Goal: Transaction & Acquisition: Obtain resource

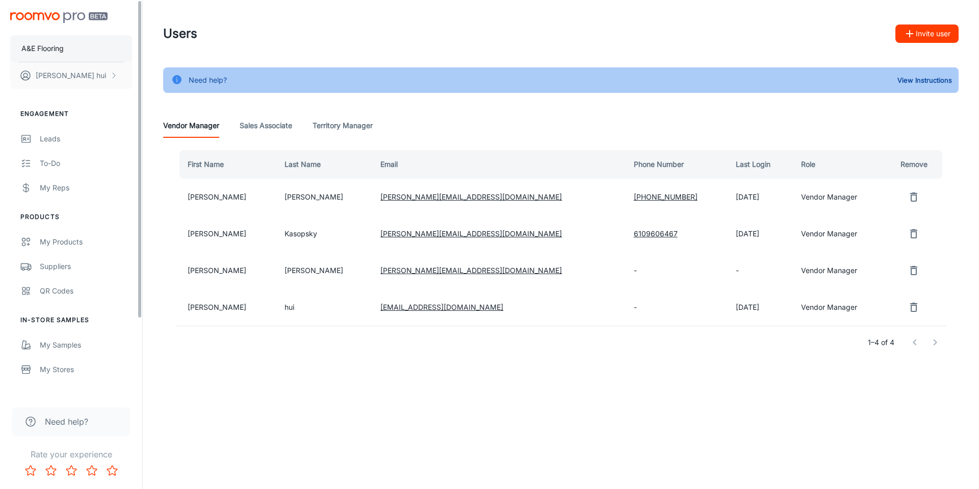
click at [41, 43] on p "A&E Flooring" at bounding box center [42, 48] width 42 height 11
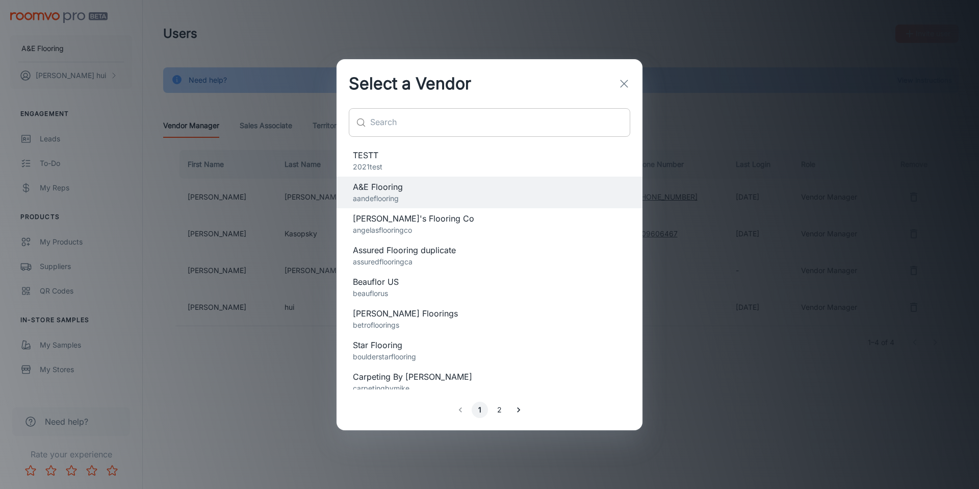
click at [427, 131] on input "text" at bounding box center [500, 122] width 260 height 29
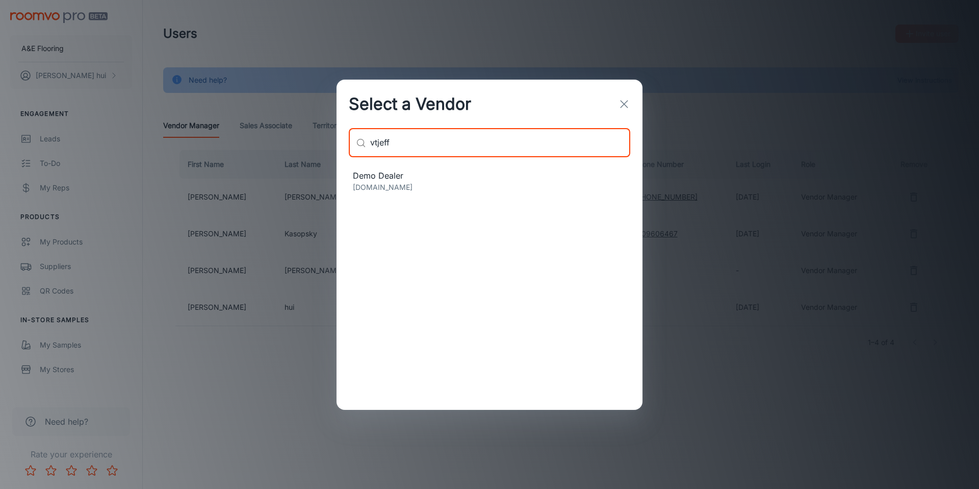
type input "vtjeff"
click at [403, 174] on span "Demo Dealer" at bounding box center [489, 175] width 273 height 12
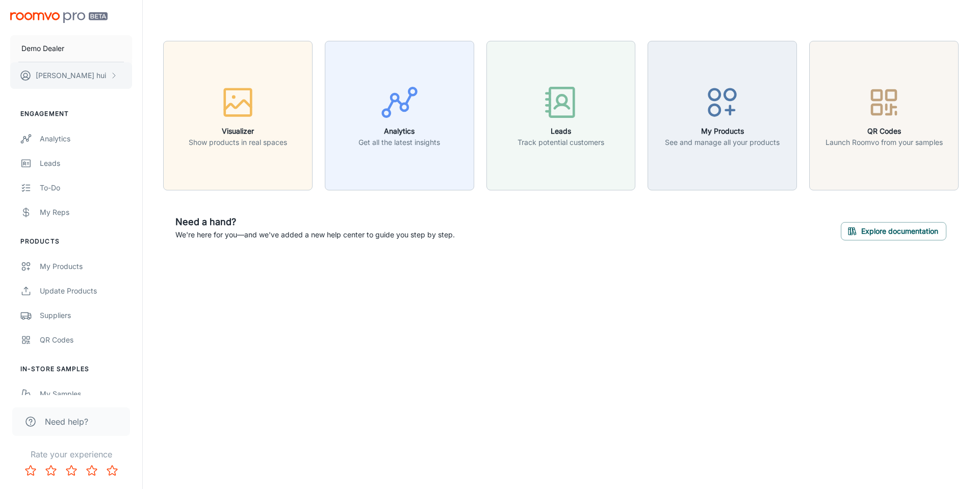
click at [68, 87] on button "[PERSON_NAME]" at bounding box center [71, 75] width 122 height 27
click at [152, 70] on li "User Profile" at bounding box center [159, 74] width 55 height 17
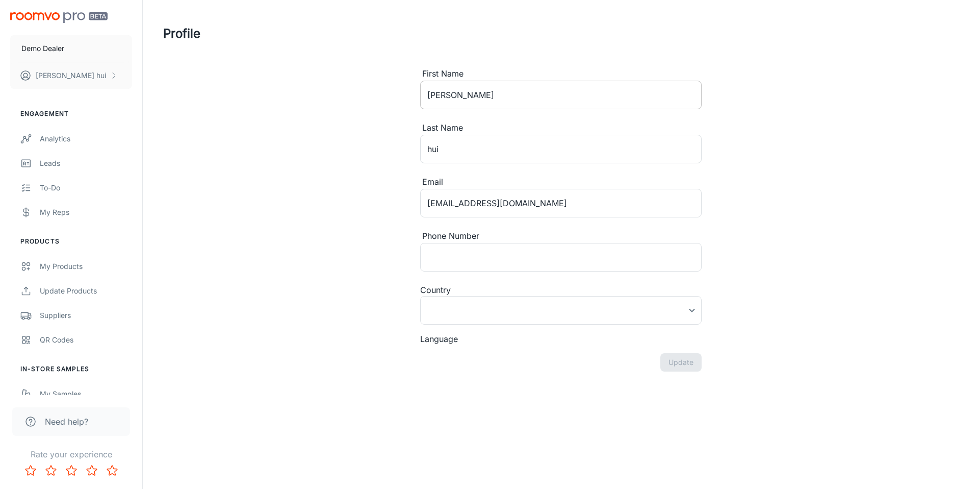
type input "[GEOGRAPHIC_DATA]"
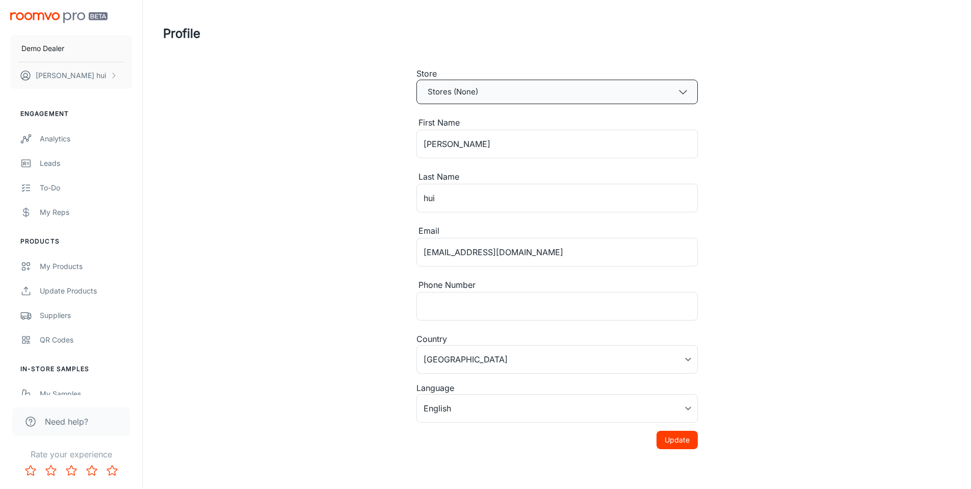
click at [511, 100] on button "Stores (None)" at bounding box center [557, 92] width 281 height 24
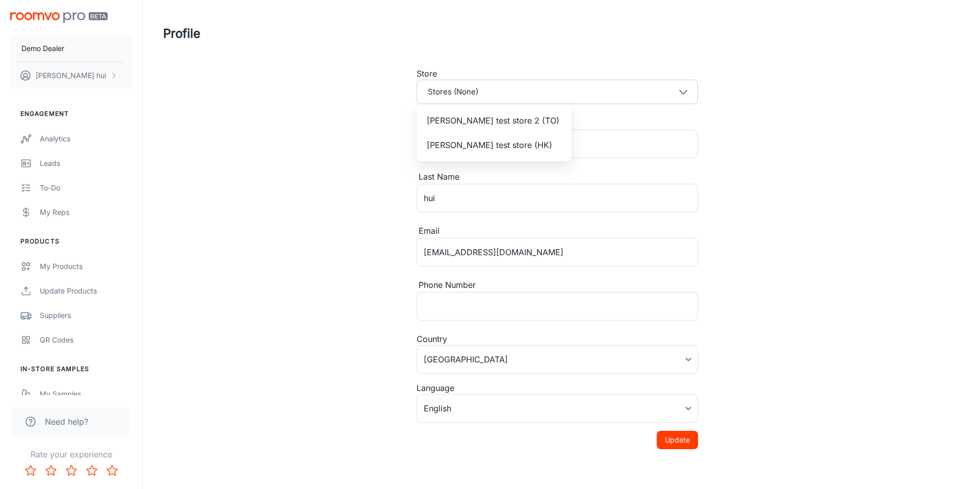
drag, startPoint x: 491, startPoint y: 148, endPoint x: 503, endPoint y: 165, distance: 21.1
click at [490, 148] on span "[PERSON_NAME] test store (HK)" at bounding box center [489, 145] width 125 height 12
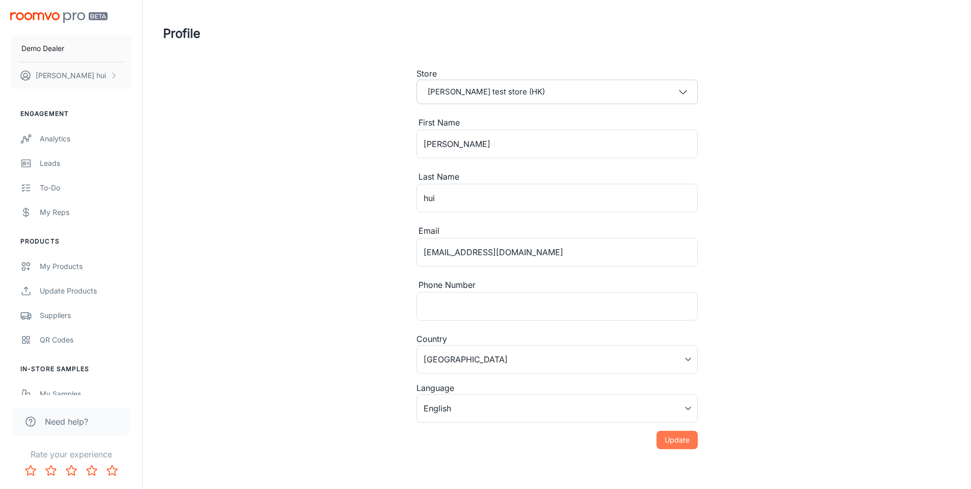
click at [670, 445] on button "Update" at bounding box center [677, 439] width 41 height 18
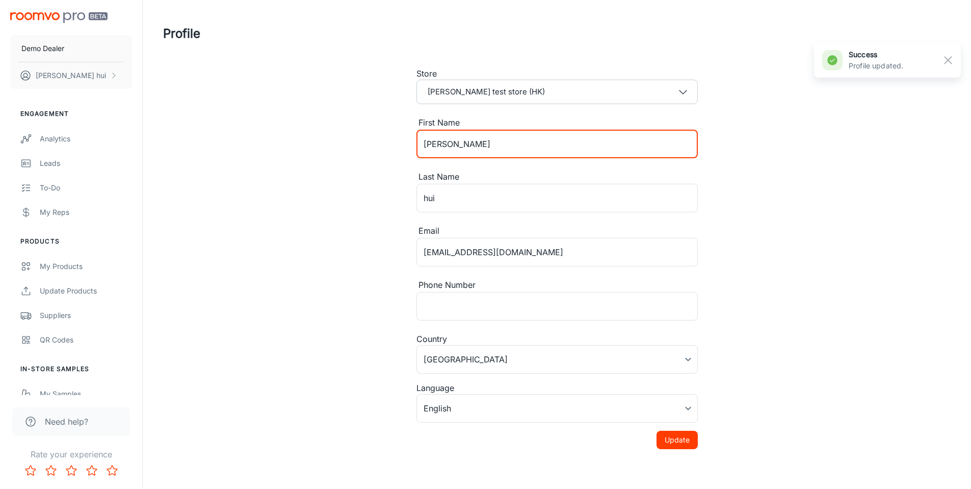
click at [491, 150] on input "[PERSON_NAME]" at bounding box center [557, 144] width 281 height 29
click at [490, 150] on input "[PERSON_NAME]" at bounding box center [557, 144] width 281 height 29
type input "[PERSON_NAME]"
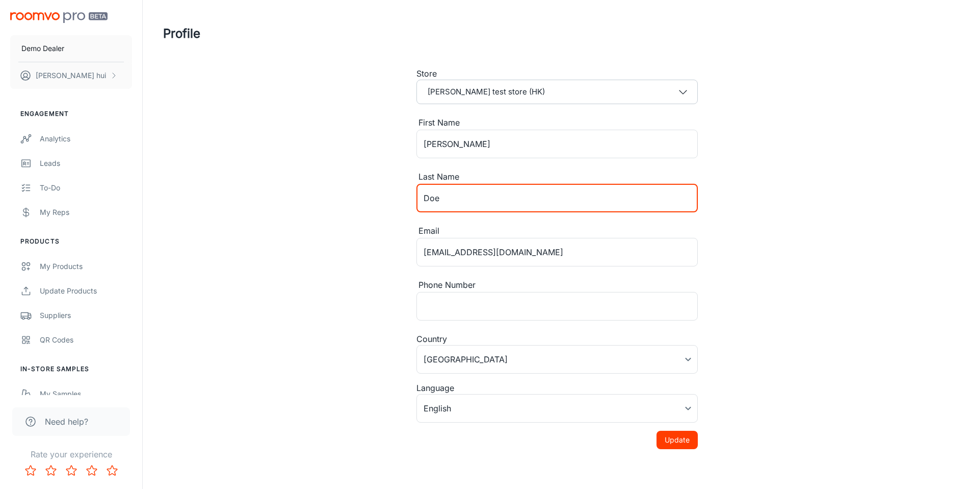
type input "Doe"
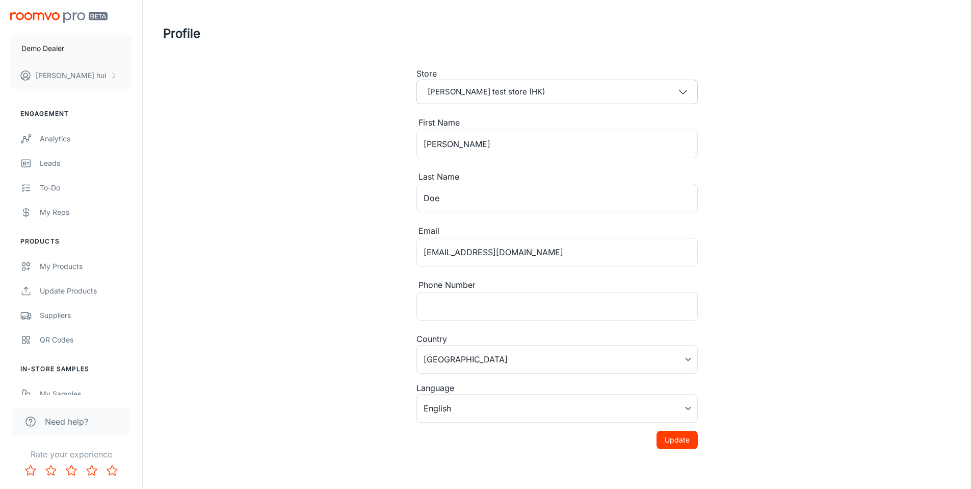
click at [881, 285] on div "Profile Store [PERSON_NAME] test store (HK) First Name [PERSON_NAME] ​ Last Nam…" at bounding box center [557, 240] width 812 height 481
click at [666, 445] on button "Update" at bounding box center [677, 439] width 41 height 18
drag, startPoint x: 166, startPoint y: 111, endPoint x: 117, endPoint y: 47, distance: 80.4
click at [165, 111] on div "Profile Store [PERSON_NAME] test store (HK) First Name [PERSON_NAME] ​ Last Nam…" at bounding box center [557, 240] width 812 height 481
click at [89, 14] on img "scrollable content" at bounding box center [58, 17] width 97 height 11
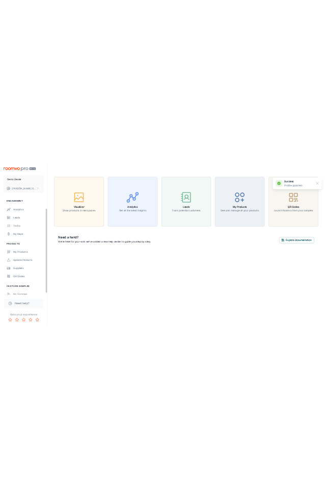
scroll to position [217, 0]
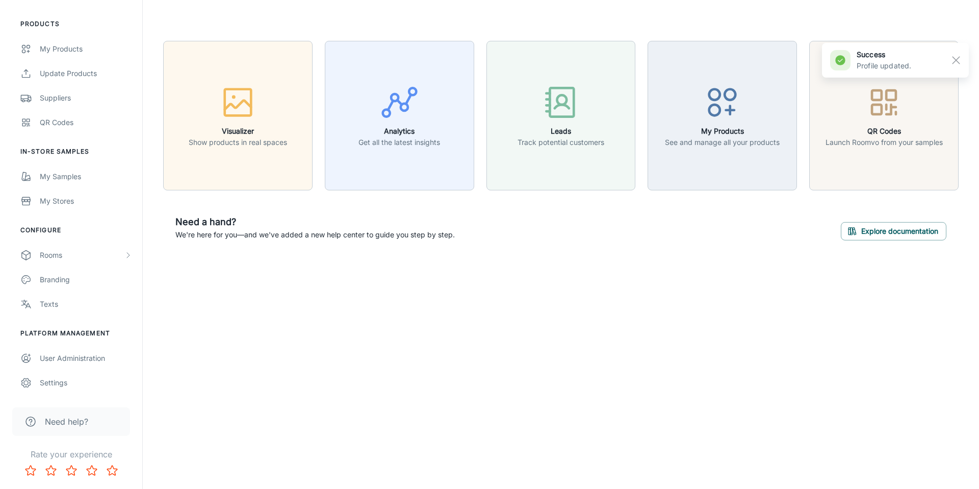
drag, startPoint x: 370, startPoint y: 312, endPoint x: 489, endPoint y: 290, distance: 120.2
click at [370, 312] on div "Demo Dealer [PERSON_NAME] Engagement Analytics Leads To-do My Reps Products My …" at bounding box center [489, 244] width 979 height 489
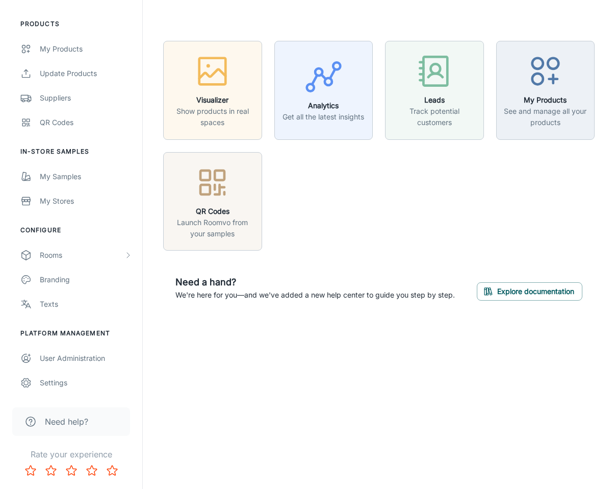
click at [613, 164] on div "Visualizer Show products in real spaces Analytics Get all the latest insights L…" at bounding box center [379, 176] width 472 height 353
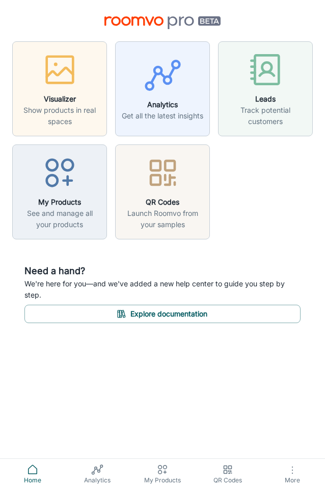
click at [290, 471] on icon "button" at bounding box center [293, 470] width 12 height 12
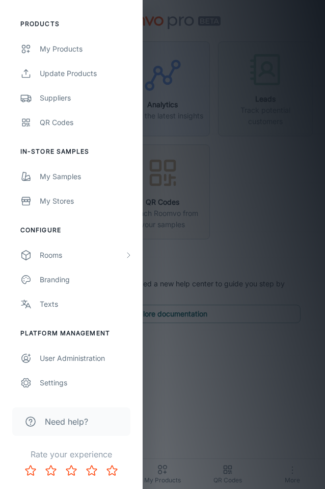
click at [255, 377] on div at bounding box center [162, 244] width 325 height 489
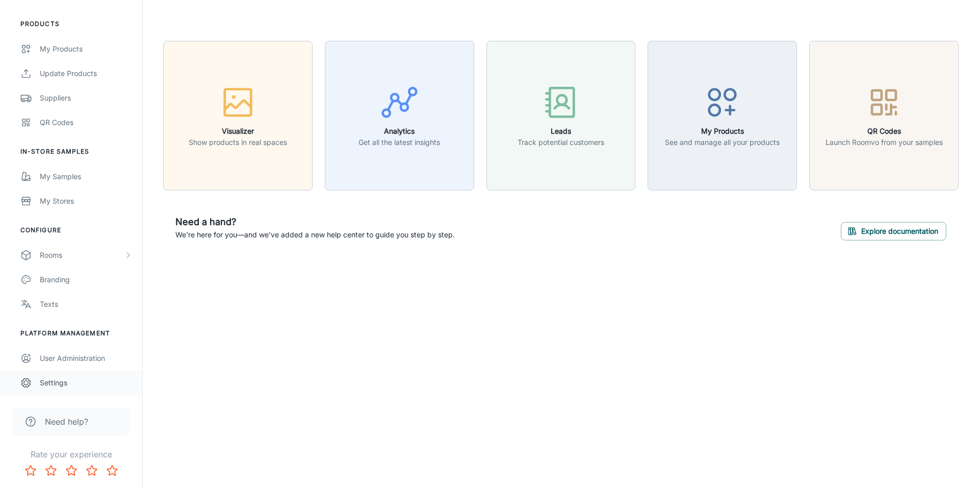
click at [60, 372] on link "Settings" at bounding box center [71, 382] width 142 height 24
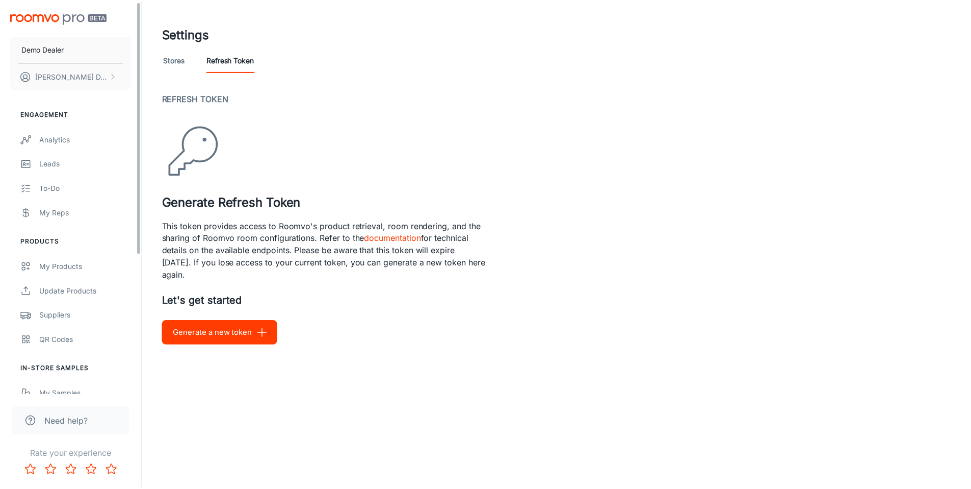
scroll to position [217, 0]
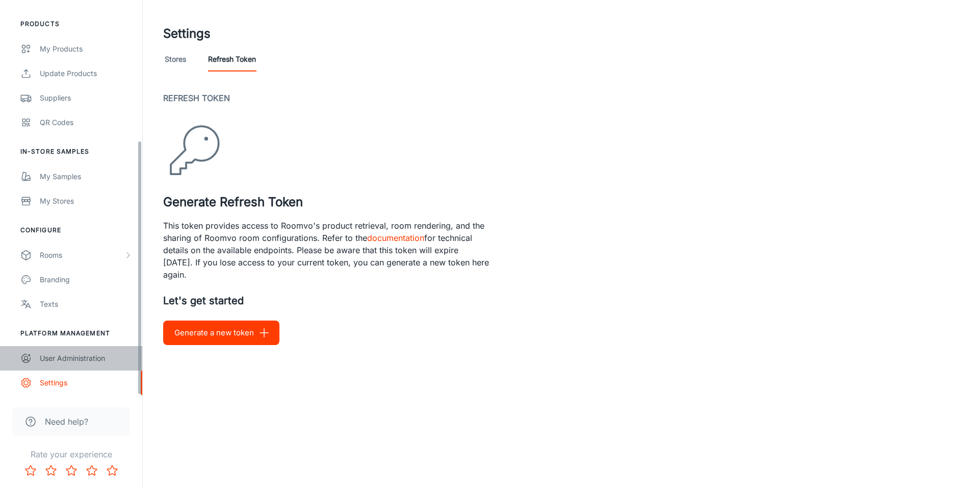
click at [69, 355] on div "User Administration" at bounding box center [86, 357] width 92 height 11
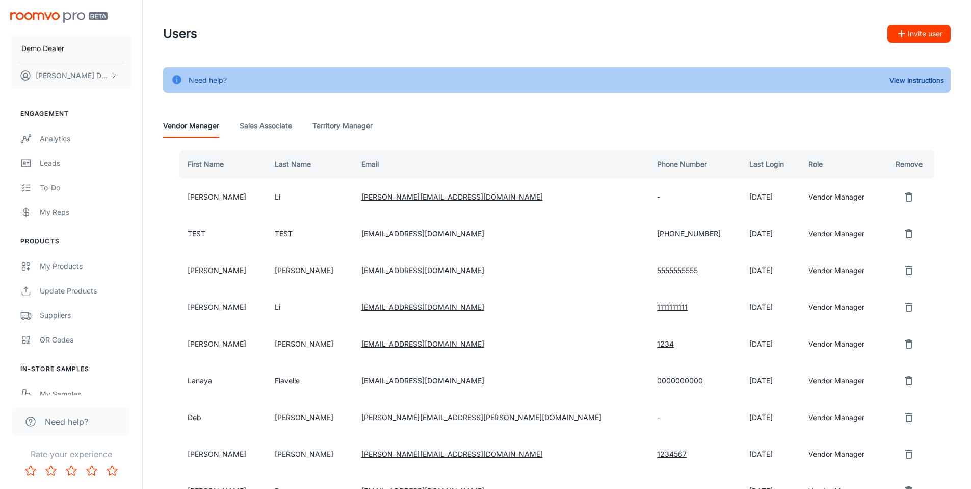
click at [922, 21] on div "Users Invite user" at bounding box center [557, 33] width 788 height 27
click at [913, 35] on button "Invite user" at bounding box center [919, 33] width 63 height 18
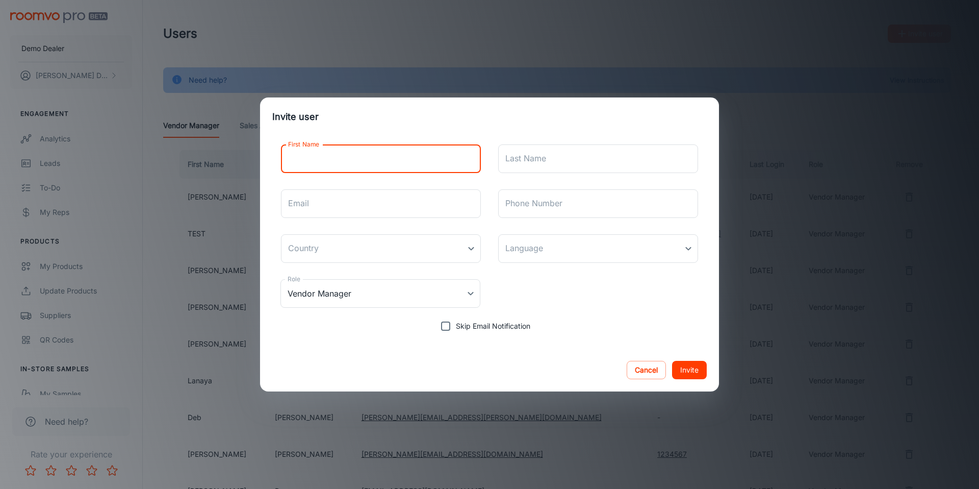
click at [352, 165] on input "First Name" at bounding box center [381, 158] width 200 height 29
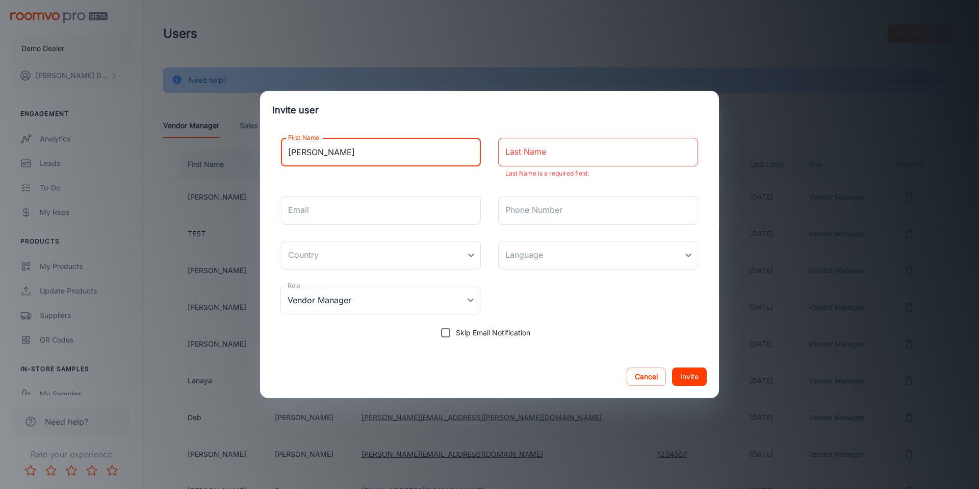
type input "[PERSON_NAME]"
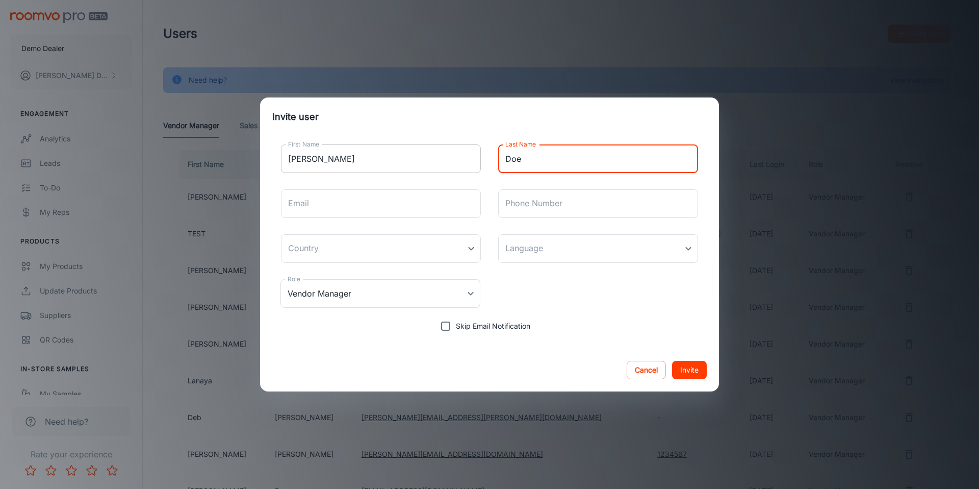
type input "Doe"
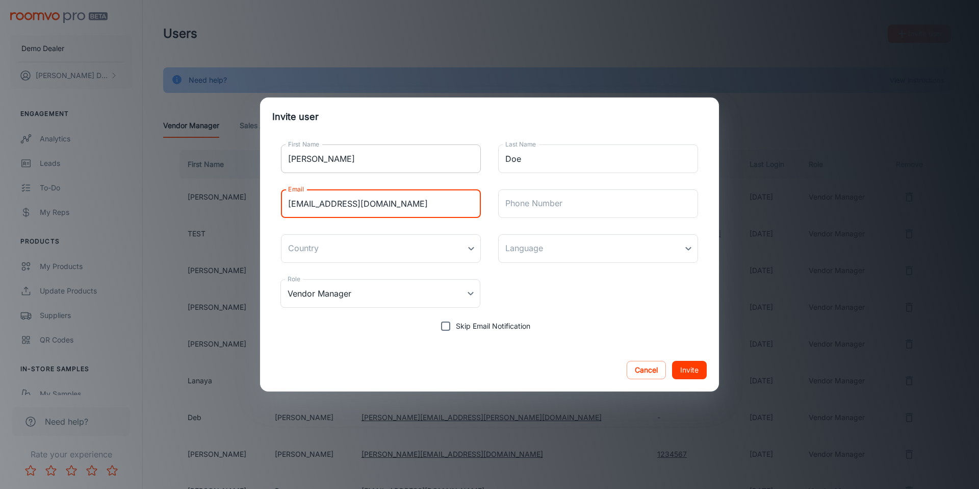
type input "[EMAIL_ADDRESS][DOMAIN_NAME]"
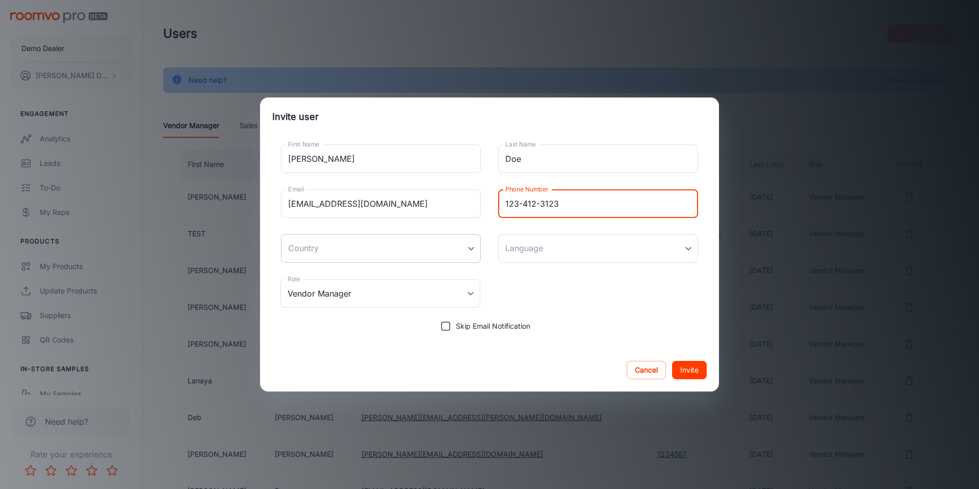
type input "123-412-3123"
click at [327, 234] on body "Demo Dealer [PERSON_NAME] Engagement Analytics Leads To-do My Reps Products My …" at bounding box center [489, 244] width 979 height 489
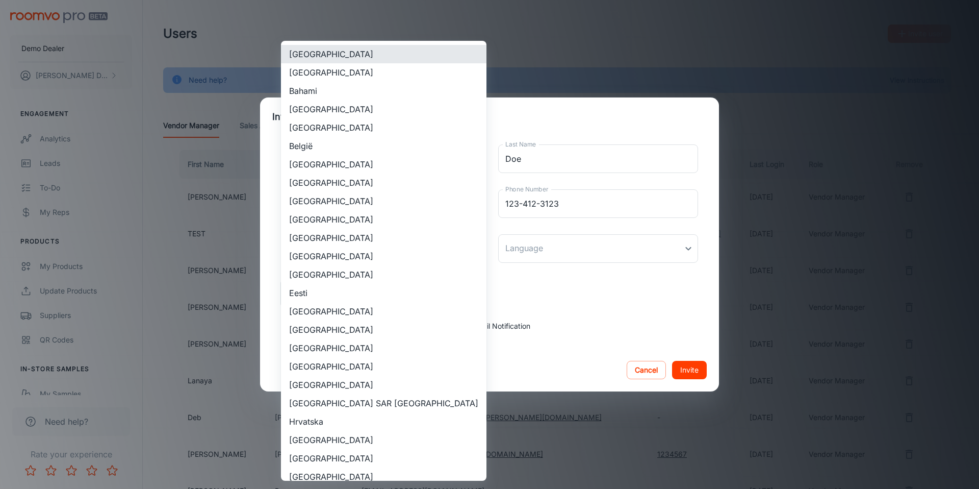
click at [320, 185] on li "[GEOGRAPHIC_DATA]" at bounding box center [384, 182] width 206 height 18
type input "[GEOGRAPHIC_DATA]"
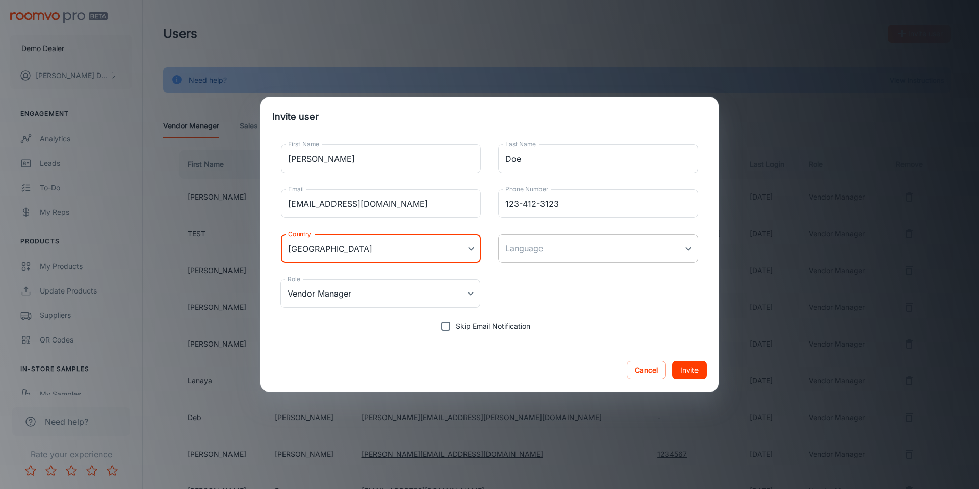
click at [547, 244] on body "Demo Dealer [PERSON_NAME] Engagement Analytics Leads To-do My Reps Products My …" at bounding box center [489, 244] width 979 height 489
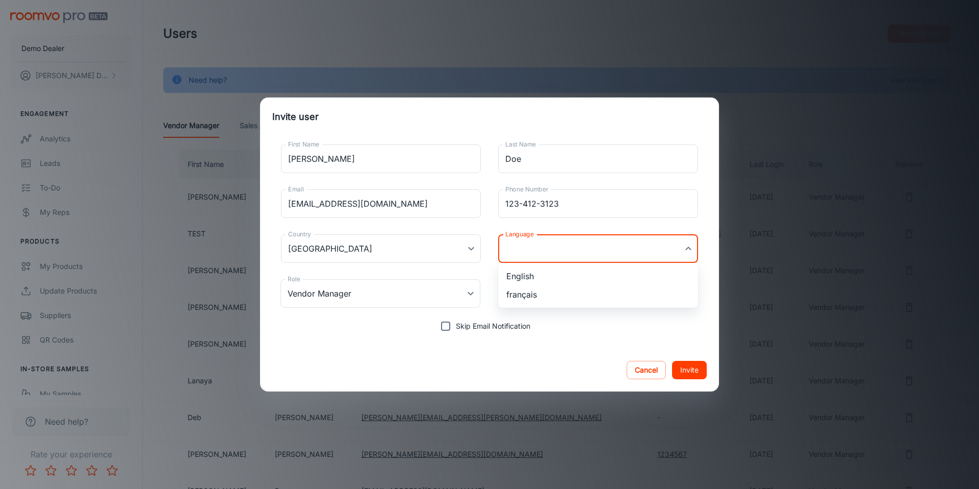
click at [541, 271] on li "English" at bounding box center [598, 276] width 200 height 18
type input "en-ca"
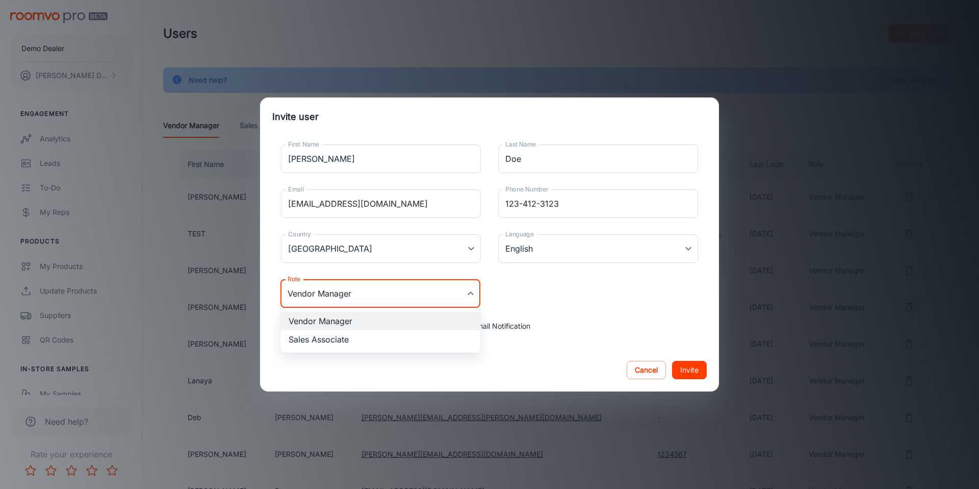
click at [400, 294] on body "Demo Dealer [PERSON_NAME] Engagement Analytics Leads To-do My Reps Products My …" at bounding box center [489, 244] width 979 height 489
click at [400, 291] on div at bounding box center [489, 244] width 979 height 489
click at [527, 301] on div "Role Vendor Manager Vendor Manager Role" at bounding box center [489, 293] width 434 height 45
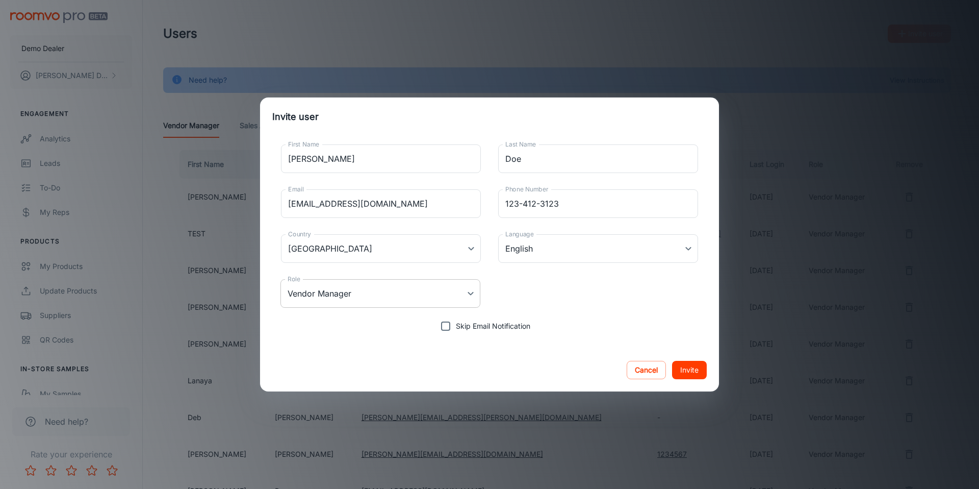
click at [420, 288] on body "Demo Dealer [PERSON_NAME] Engagement Analytics Leads To-do My Reps Products My …" at bounding box center [489, 244] width 979 height 489
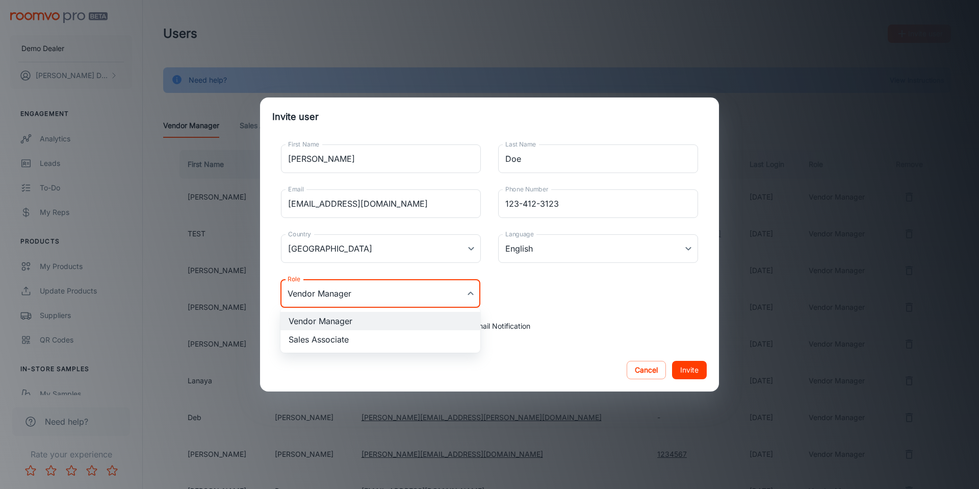
click at [665, 358] on div at bounding box center [489, 244] width 979 height 489
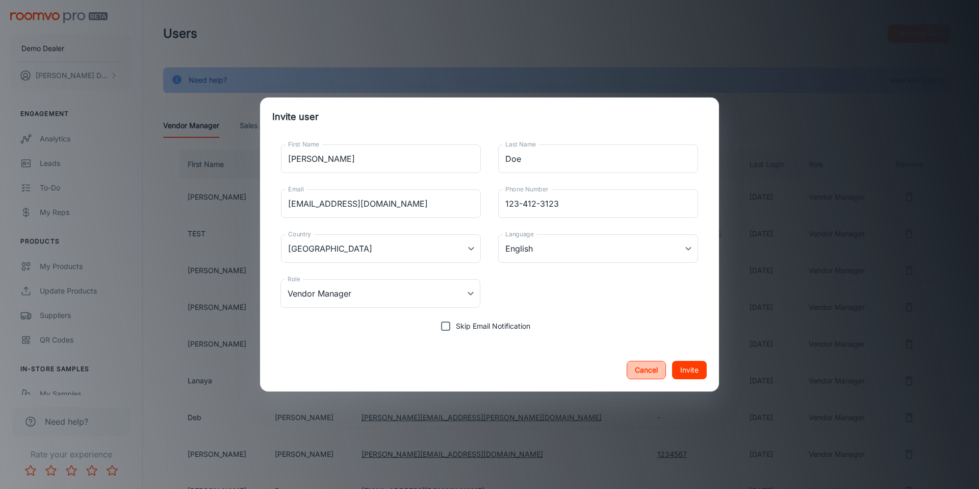
click at [644, 373] on button "Cancel" at bounding box center [646, 370] width 39 height 18
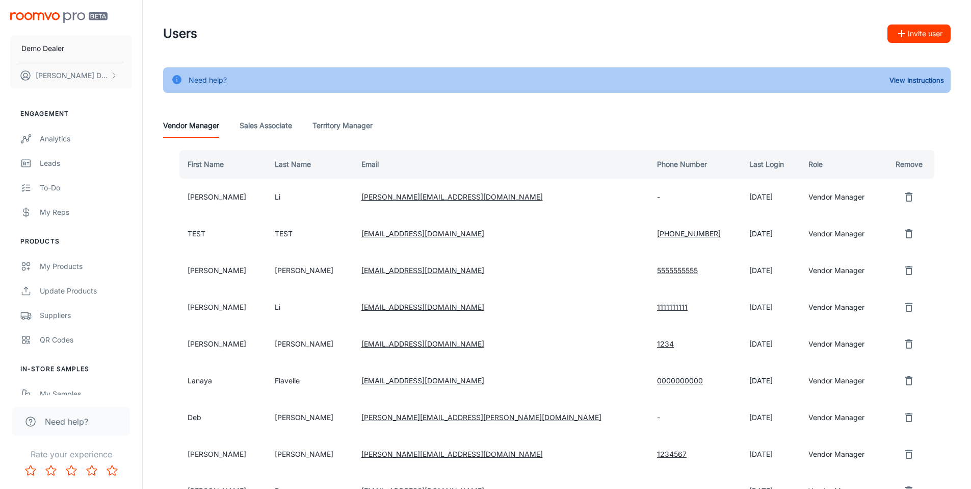
click at [276, 130] on Associate "Sales Associate" at bounding box center [266, 125] width 53 height 24
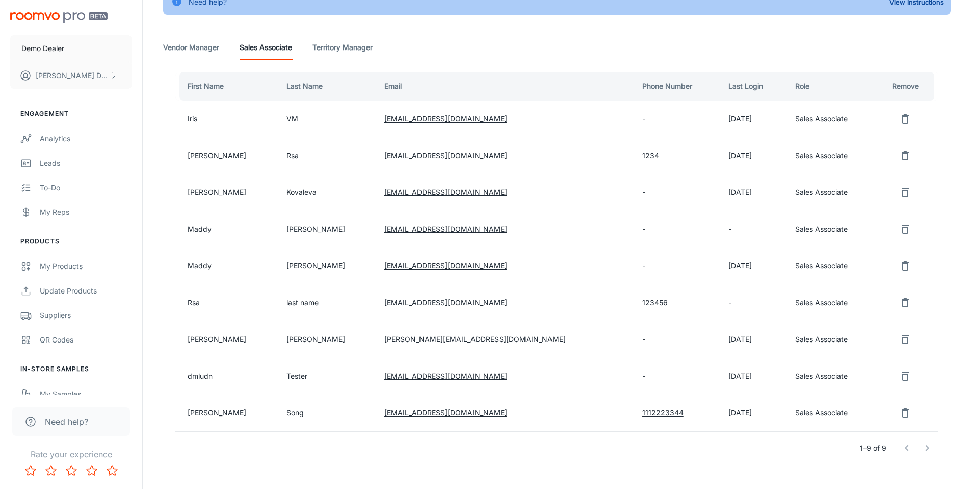
scroll to position [107, 0]
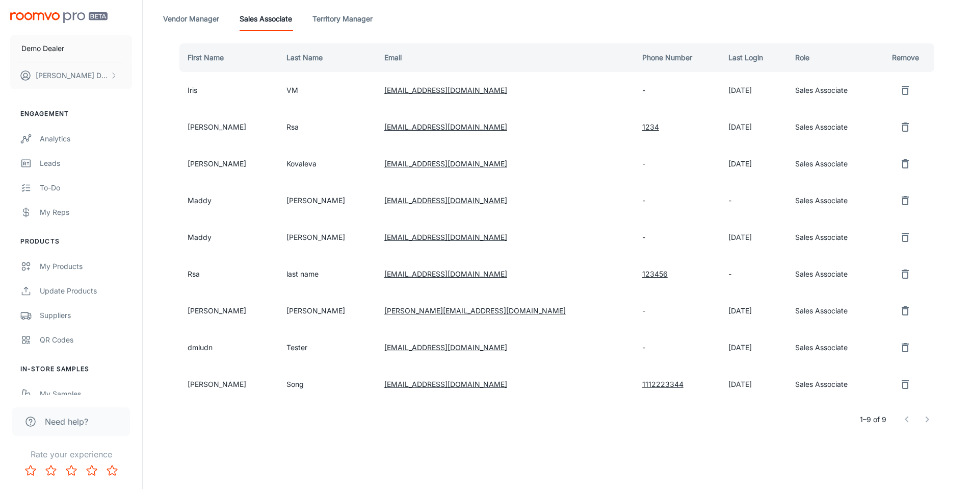
click at [185, 23] on Manager "Vendor Manager" at bounding box center [191, 19] width 56 height 24
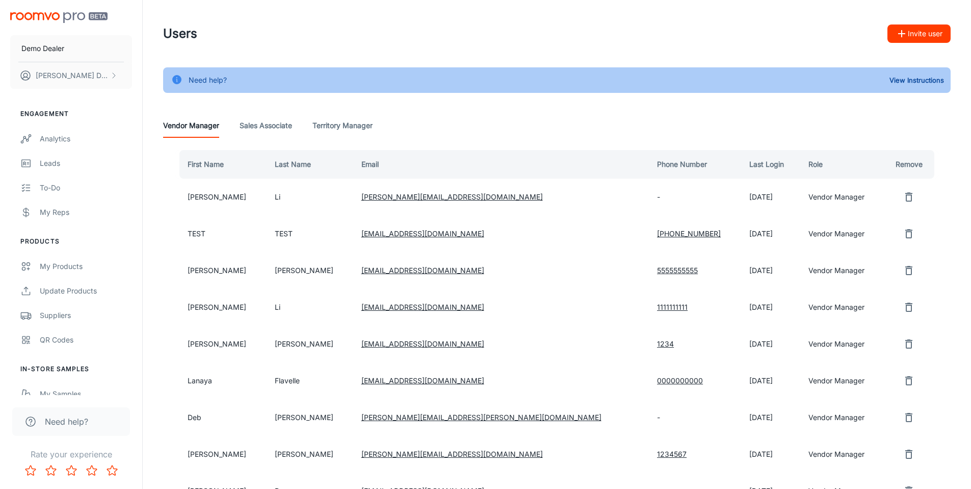
click at [652, 135] on div "Vendor Manager Sales Associate Territory Manager" at bounding box center [557, 125] width 788 height 24
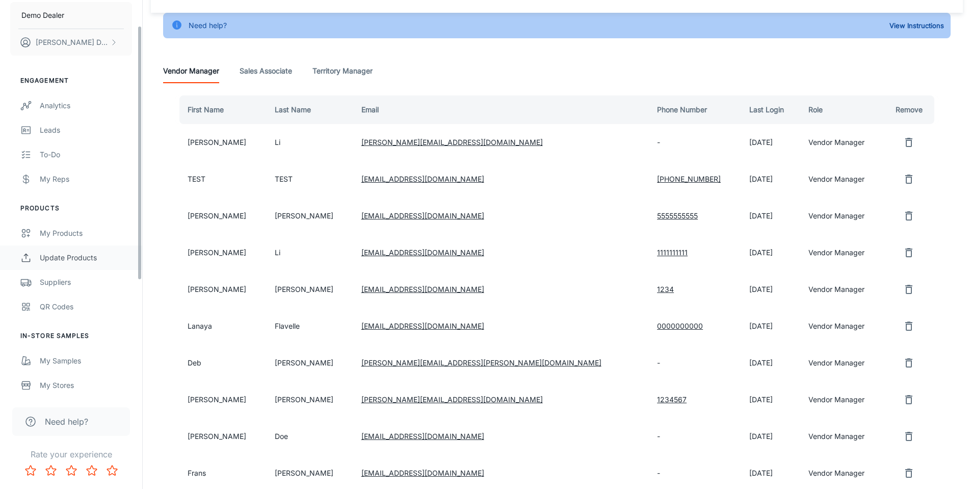
scroll to position [46, 0]
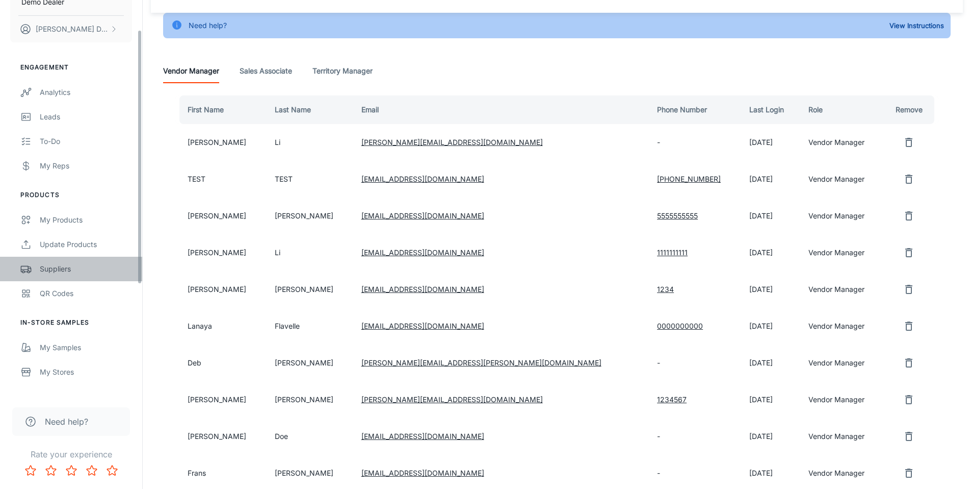
click at [60, 273] on div "Suppliers" at bounding box center [86, 268] width 92 height 11
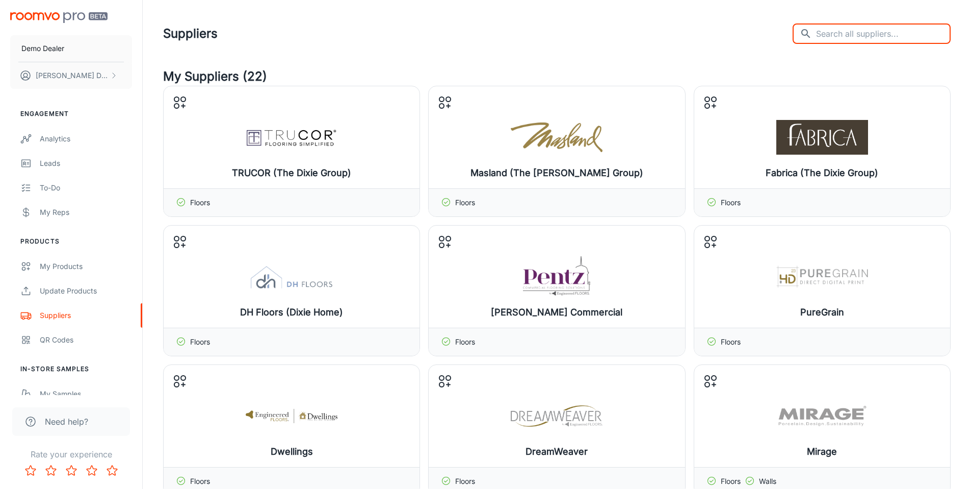
click at [882, 29] on input "text" at bounding box center [883, 33] width 135 height 20
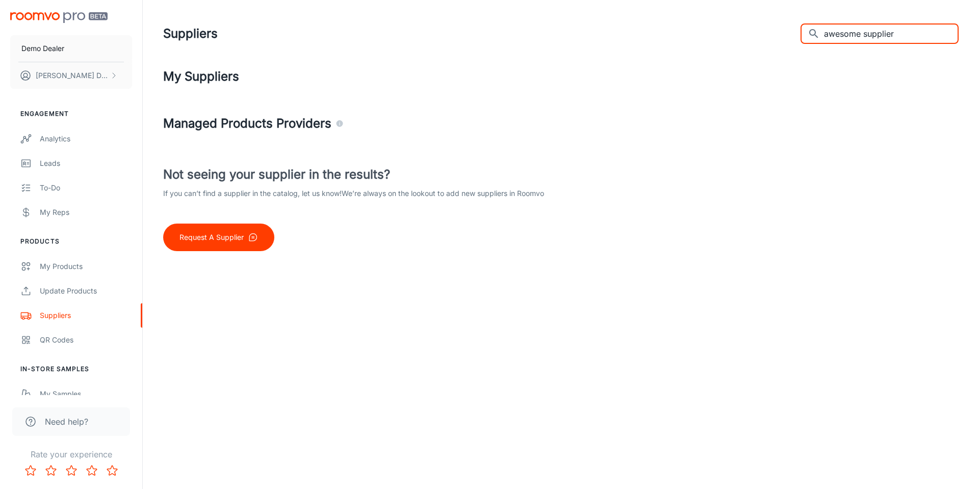
type input "awesome supplier"
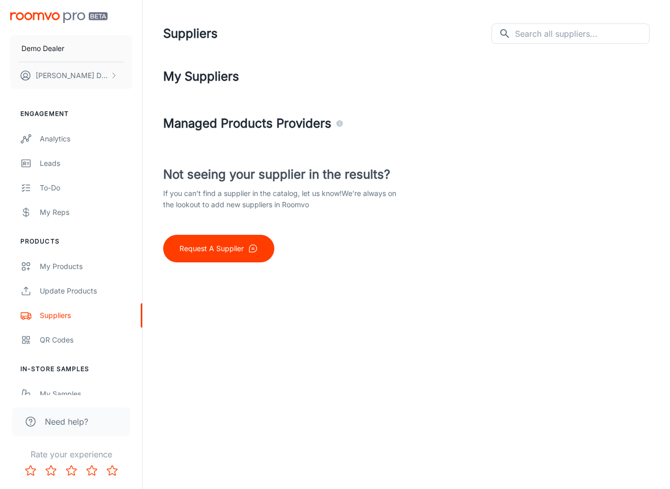
click at [587, 259] on div "Not seeing your supplier in the results? If you can’t find a supplier in the ca…" at bounding box center [406, 213] width 486 height 97
click at [579, 39] on input "text" at bounding box center [582, 33] width 135 height 20
type input "awesome supplier"
click at [508, 294] on div "Suppliers ​ awesome supplier ​ My Suppliers Managed Products Providers Not seei…" at bounding box center [406, 151] width 527 height 303
click at [621, 36] on input "awesome supplier" at bounding box center [582, 33] width 135 height 20
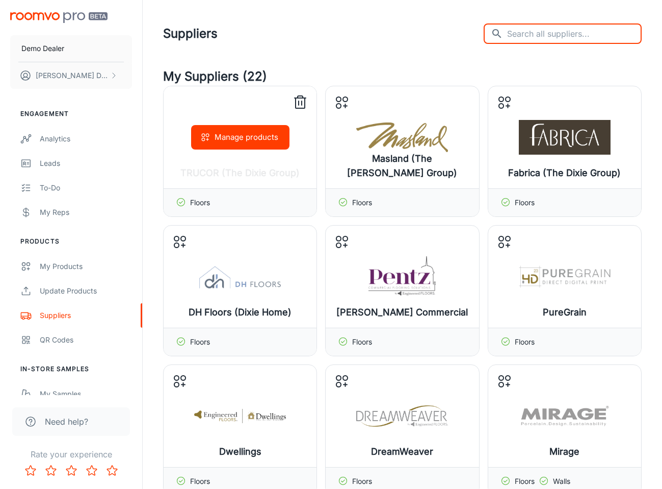
click at [207, 138] on icon "button" at bounding box center [205, 137] width 10 height 10
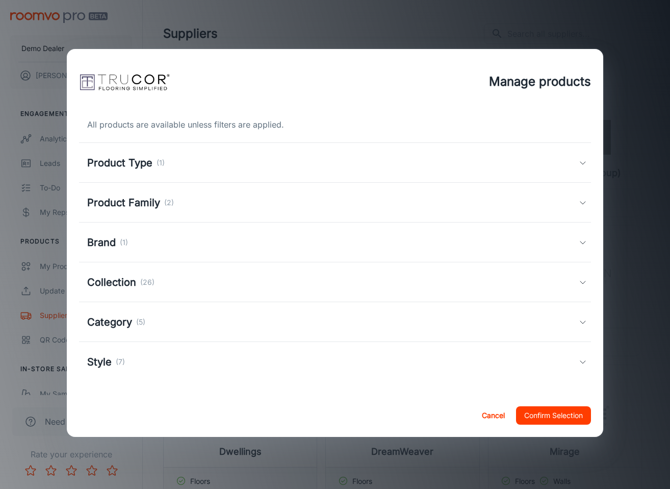
click at [248, 151] on div "Product Type (1)" at bounding box center [334, 163] width 511 height 40
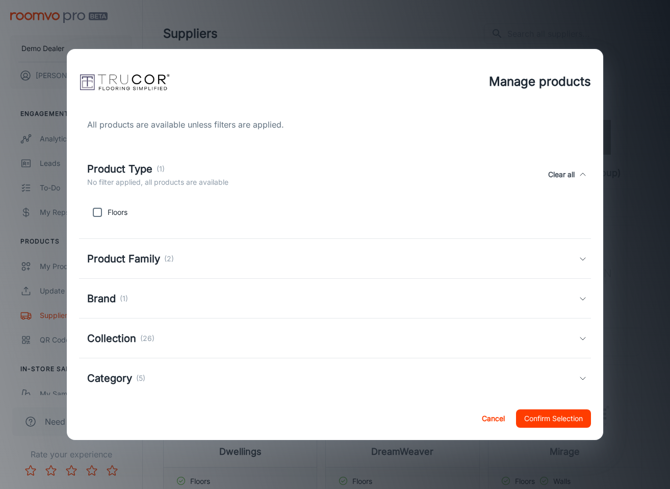
scroll to position [7, 0]
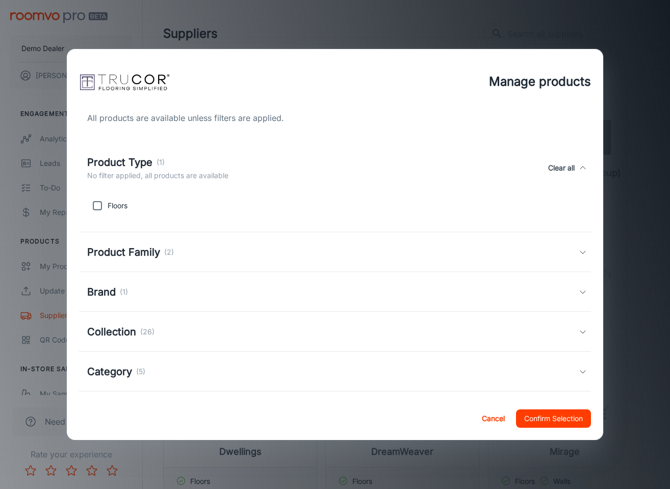
click at [311, 238] on div "Product Family (2)" at bounding box center [334, 252] width 511 height 40
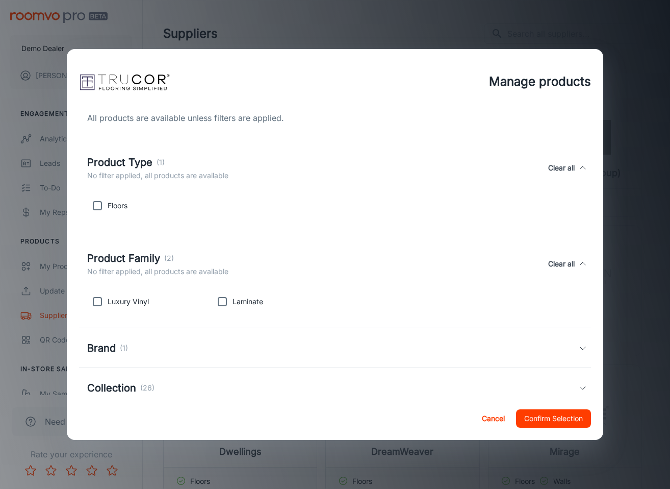
scroll to position [13, 0]
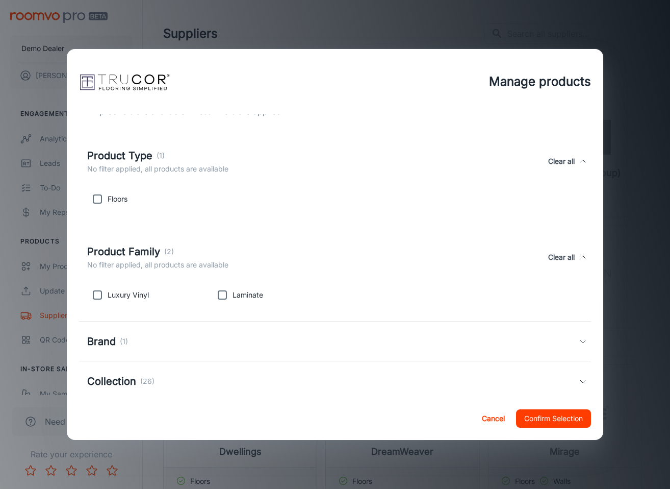
click at [310, 198] on div "Floors" at bounding box center [332, 197] width 499 height 24
click at [319, 170] on div "Product Type (1) No filter applied, all products are available Clear all" at bounding box center [332, 161] width 491 height 27
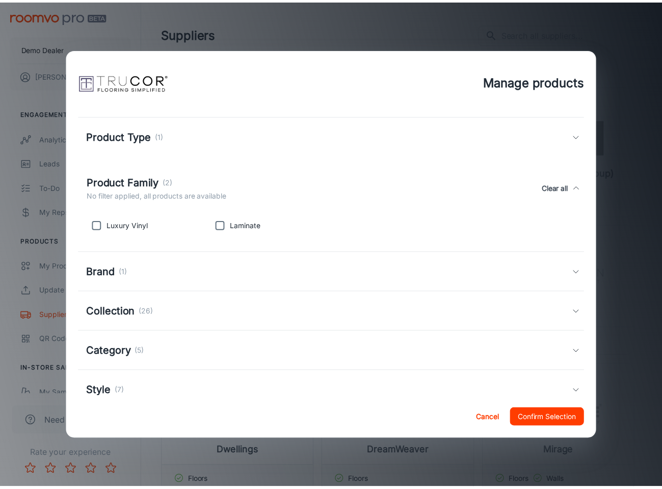
scroll to position [0, 0]
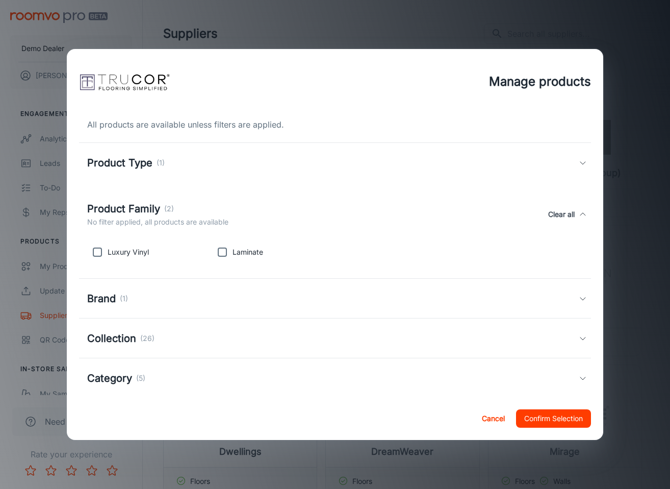
click at [609, 438] on div "Manage products All products are available unless filters are applied. Product …" at bounding box center [335, 244] width 670 height 489
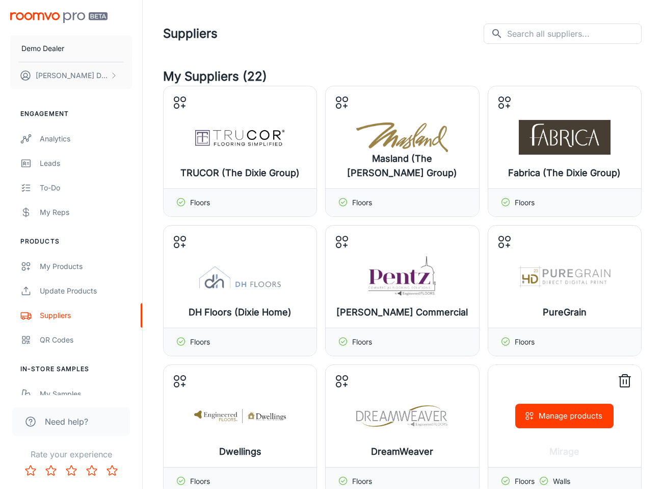
click at [622, 412] on div "Manage products" at bounding box center [565, 416] width 153 height 102
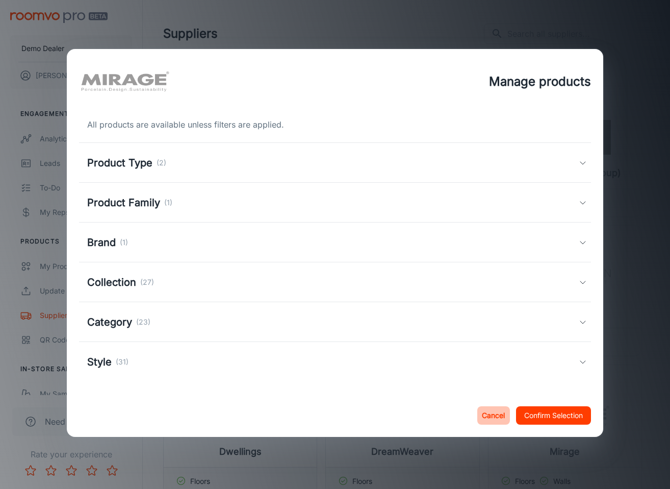
click at [494, 413] on button "Cancel" at bounding box center [493, 415] width 33 height 18
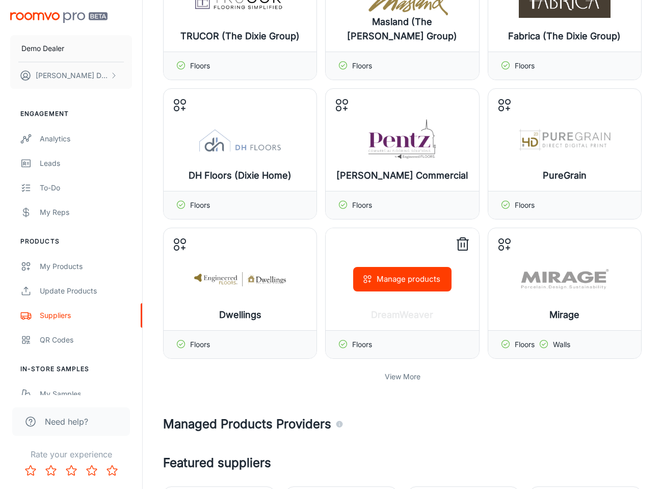
scroll to position [189, 0]
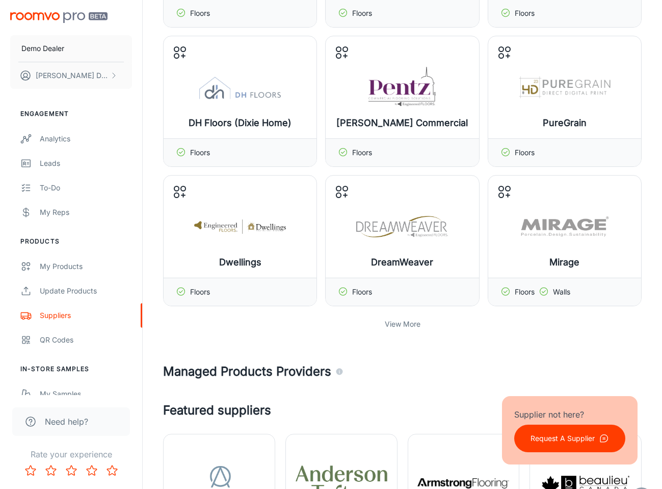
click at [408, 321] on p "View More" at bounding box center [403, 323] width 36 height 11
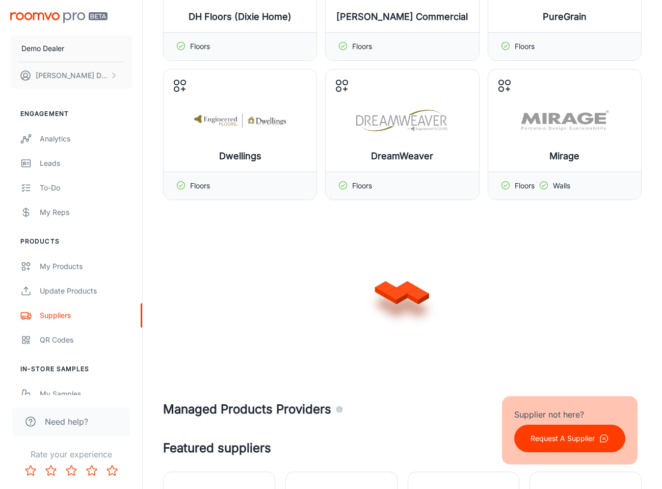
scroll to position [348, 0]
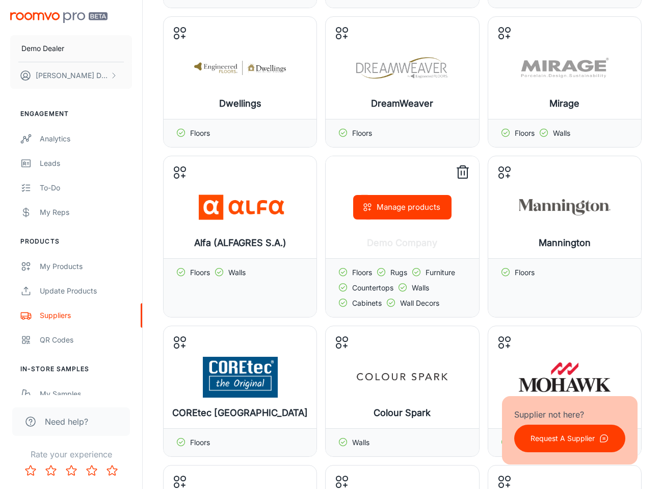
click at [410, 208] on button "Manage products" at bounding box center [402, 207] width 98 height 24
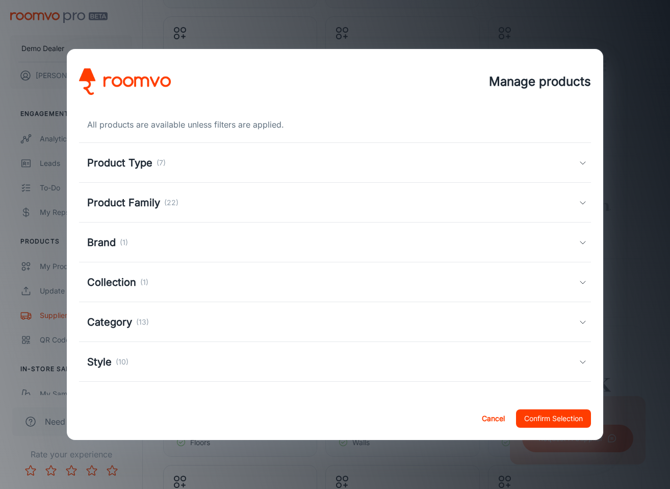
click at [267, 167] on div "Product Type (7)" at bounding box center [332, 162] width 491 height 15
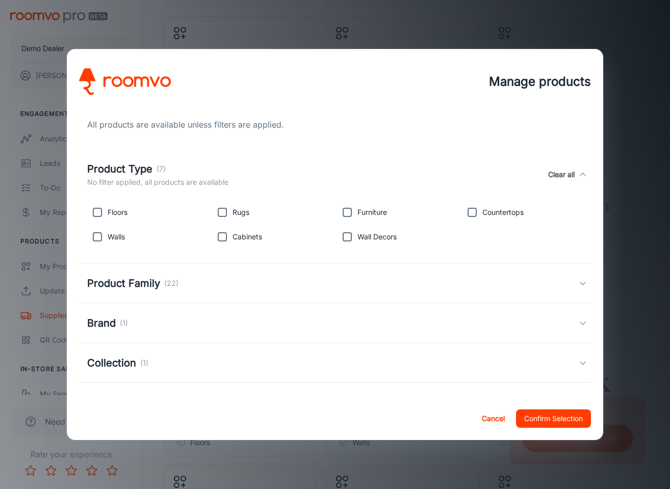
click at [554, 33] on div "Manage products All products are available unless filters are applied. Product …" at bounding box center [335, 244] width 670 height 489
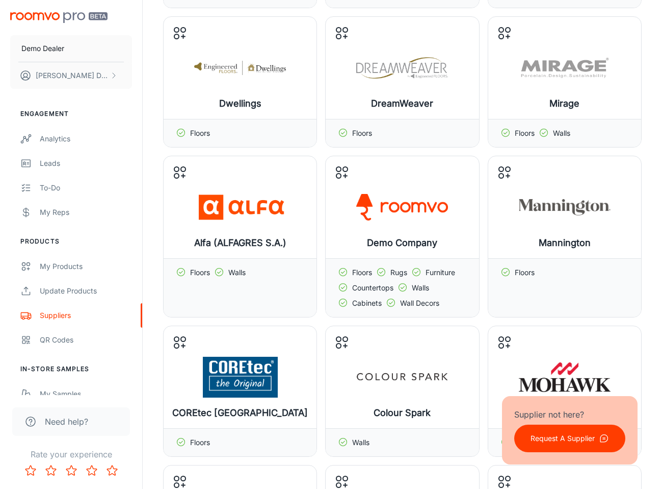
click at [324, 132] on div "TRUCOR (The [PERSON_NAME] Group) Manage products Floors Masland (The [PERSON_NA…" at bounding box center [402, 167] width 479 height 858
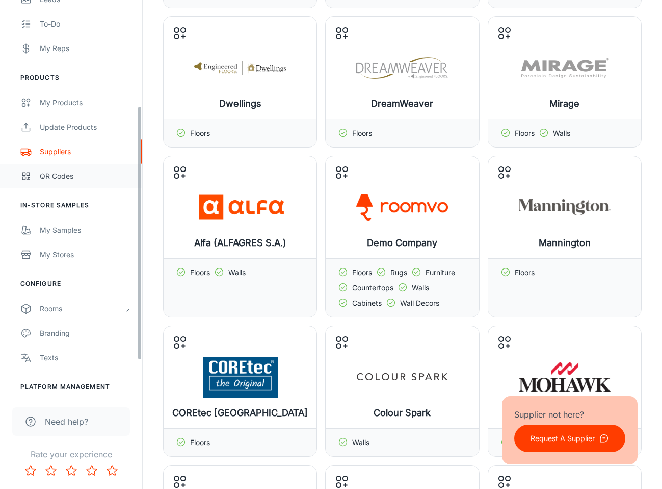
click at [87, 177] on div "QR Codes" at bounding box center [86, 175] width 92 height 11
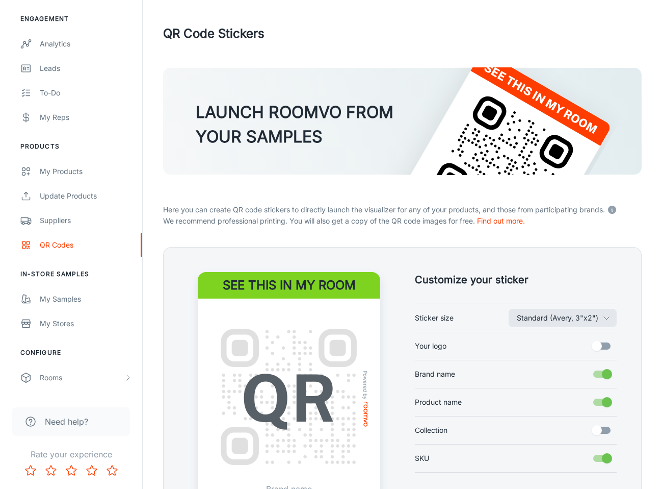
scroll to position [123, 0]
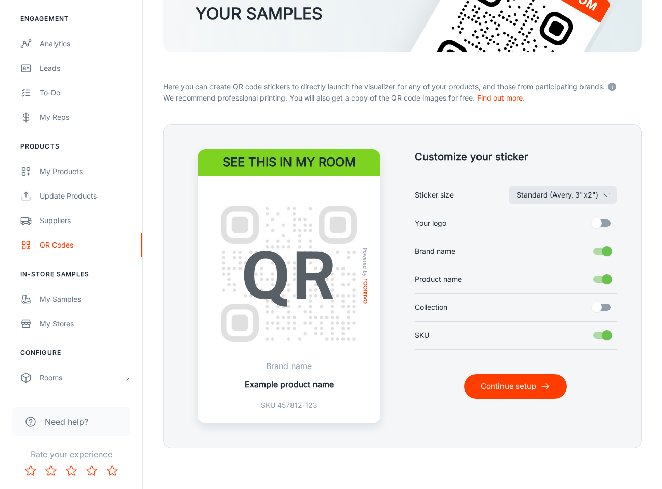
click at [505, 383] on button "Continue setup" at bounding box center [516, 386] width 102 height 24
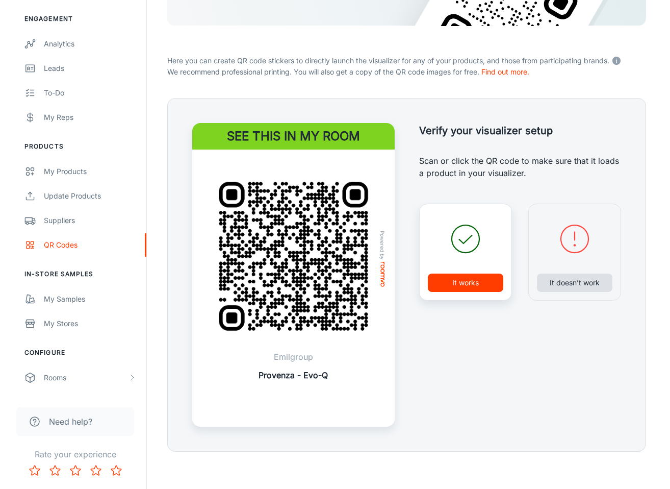
scroll to position [152, 0]
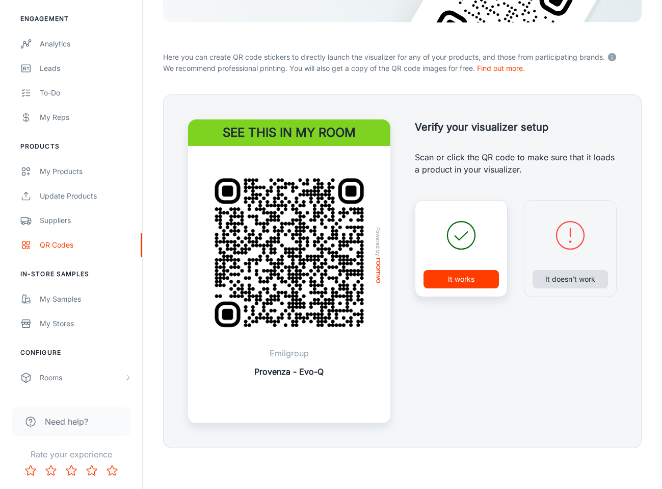
click at [587, 279] on button "It doesn’t work" at bounding box center [570, 279] width 75 height 18
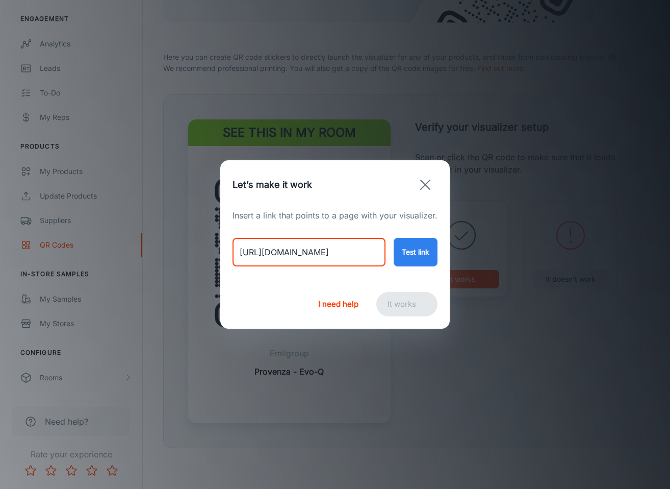
drag, startPoint x: 309, startPoint y: 252, endPoint x: 269, endPoint y: 257, distance: 40.0
click at [269, 257] on input "[URL][DOMAIN_NAME]" at bounding box center [309, 252] width 153 height 29
drag, startPoint x: 268, startPoint y: 253, endPoint x: 311, endPoint y: 228, distance: 49.6
click at [268, 253] on input "[URL][DOMAIN_NAME]" at bounding box center [309, 252] width 153 height 29
type input "[URL][DOMAIN_NAME]"
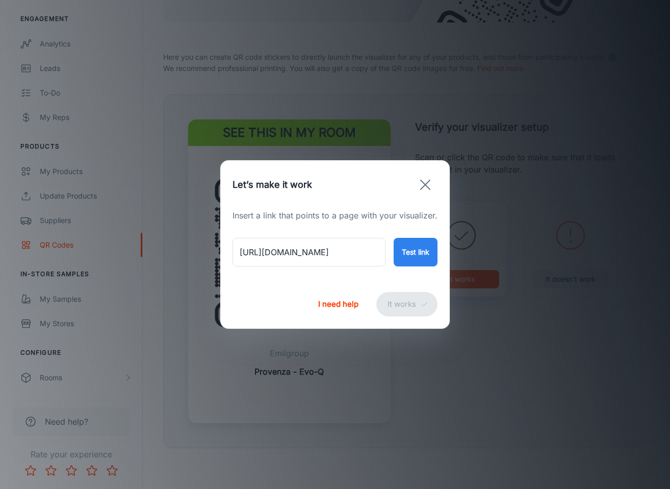
click at [390, 204] on h2 "Let’s make it work" at bounding box center [334, 184] width 229 height 49
click at [415, 245] on button "Test link" at bounding box center [416, 252] width 44 height 29
click at [433, 184] on button "button" at bounding box center [425, 184] width 24 height 24
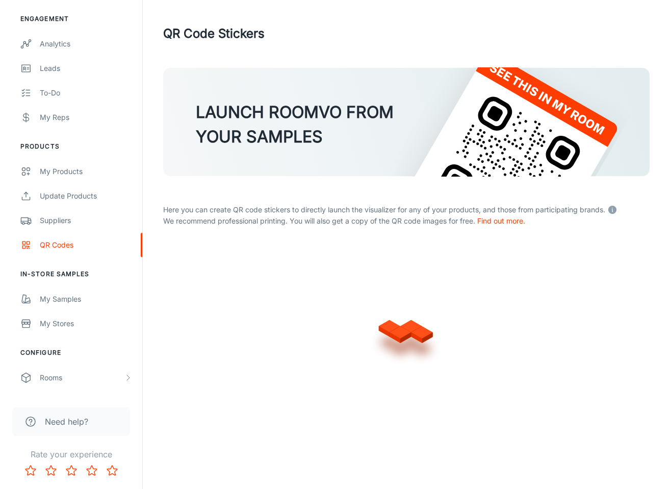
click at [495, 384] on div at bounding box center [406, 328] width 486 height 163
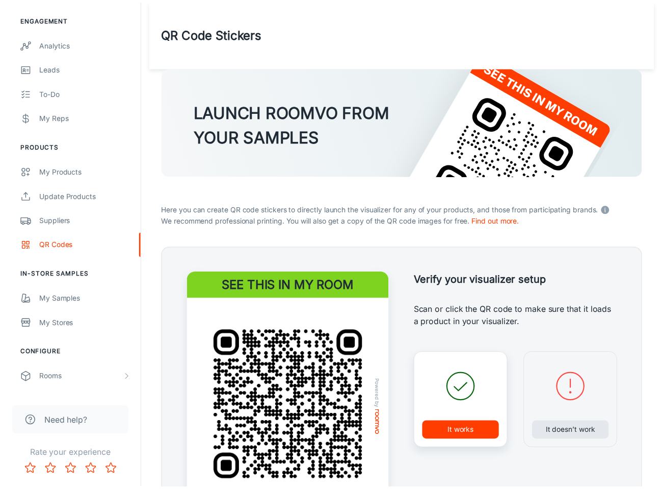
scroll to position [152, 0]
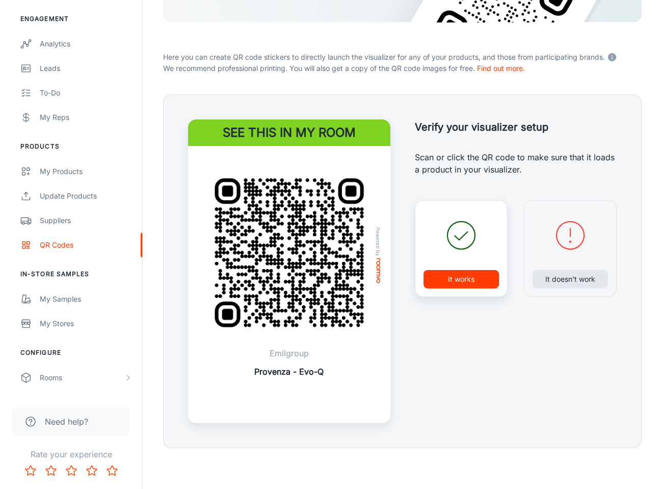
click at [476, 273] on button "It works" at bounding box center [461, 279] width 75 height 18
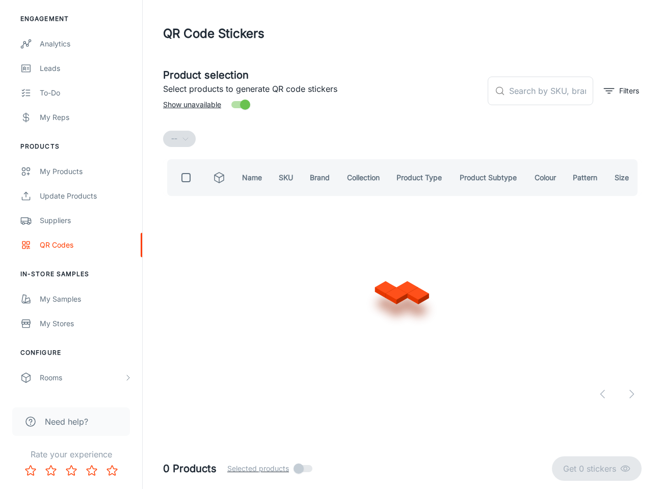
scroll to position [0, 0]
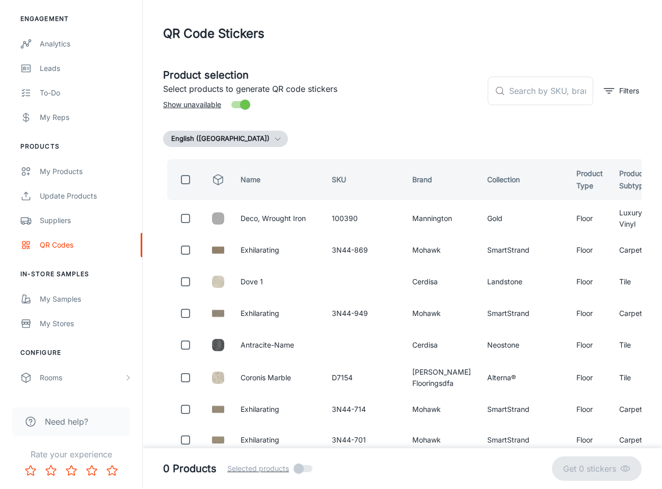
click at [184, 177] on input "checkbox" at bounding box center [185, 179] width 20 height 20
checkbox input "true"
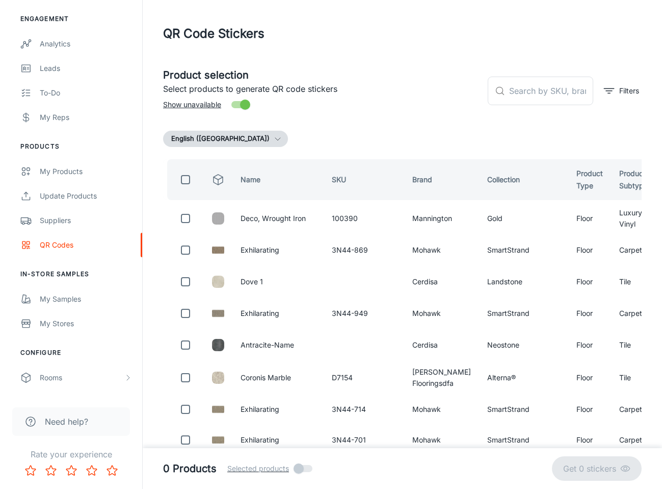
checkbox input "true"
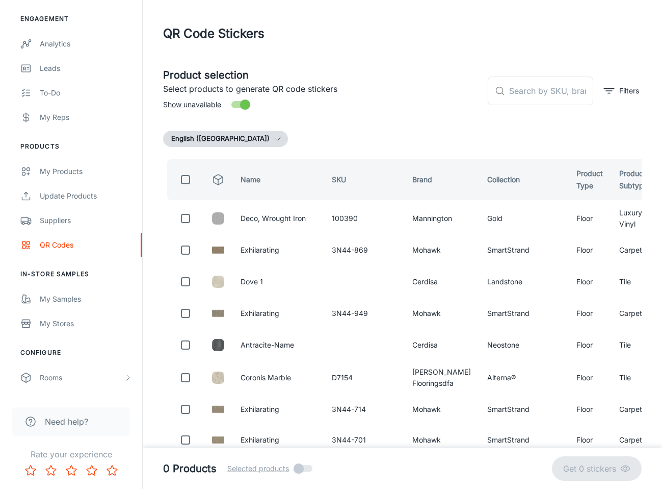
checkbox input "true"
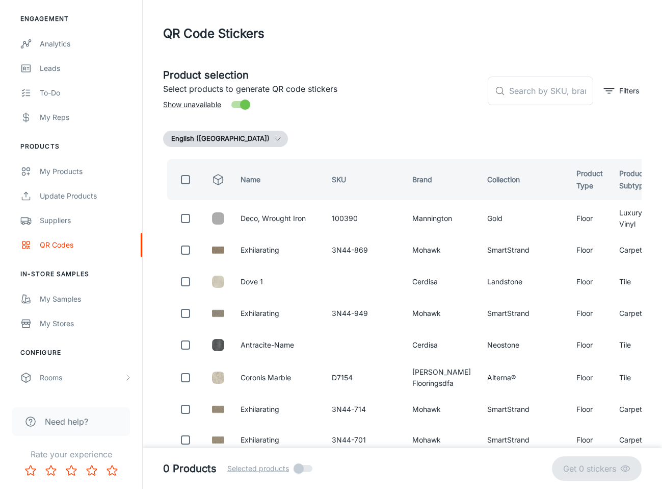
checkbox input "true"
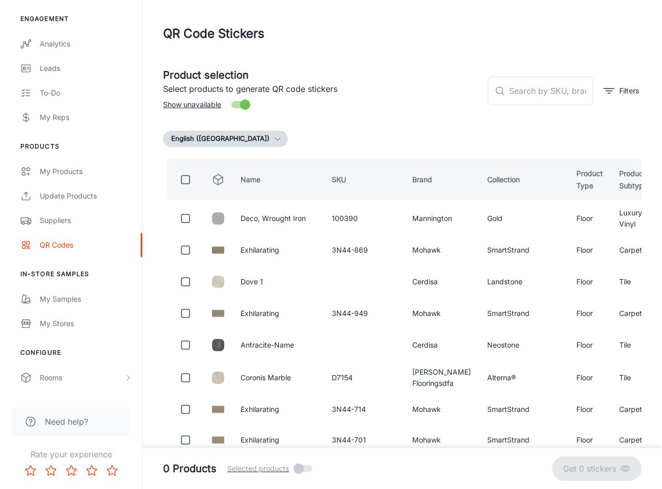
checkbox input "true"
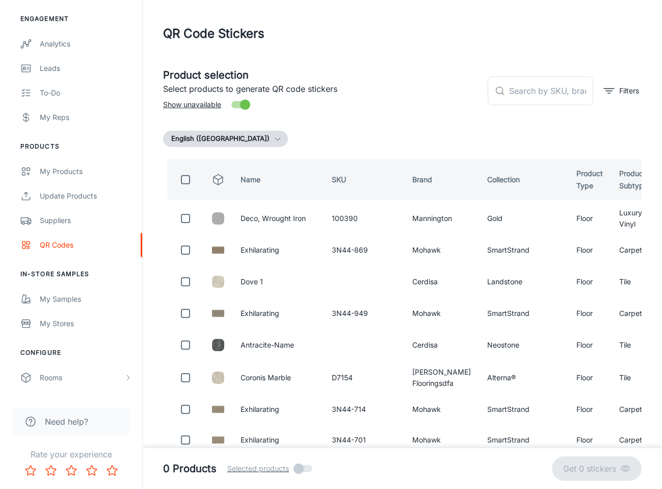
checkbox input "true"
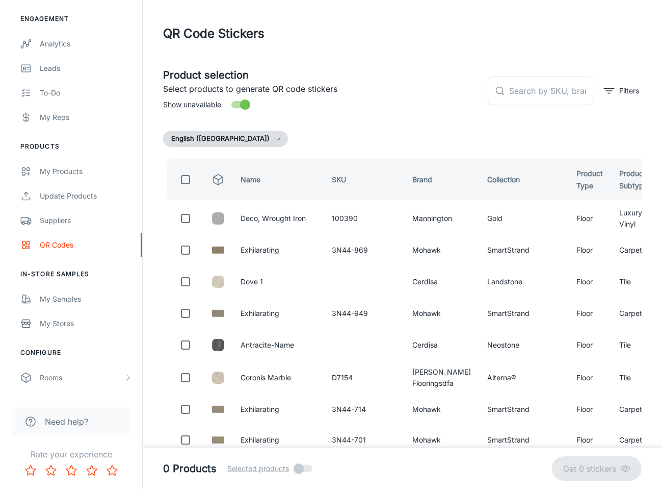
checkbox input "true"
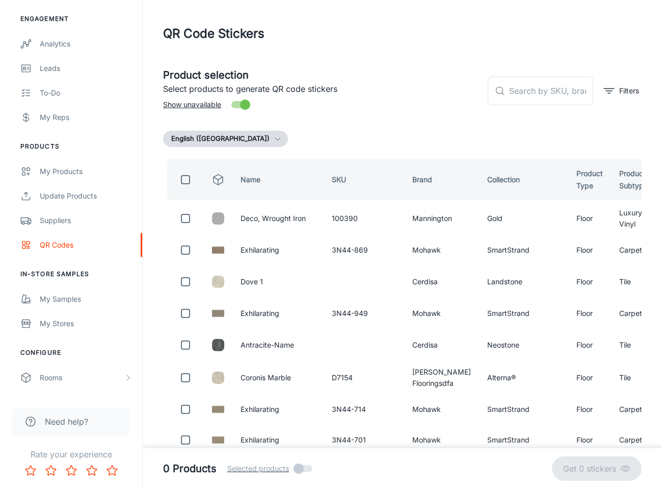
checkbox input "true"
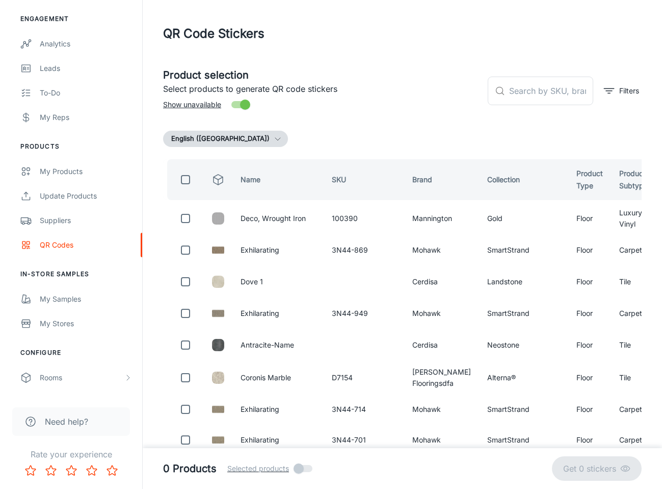
checkbox input "true"
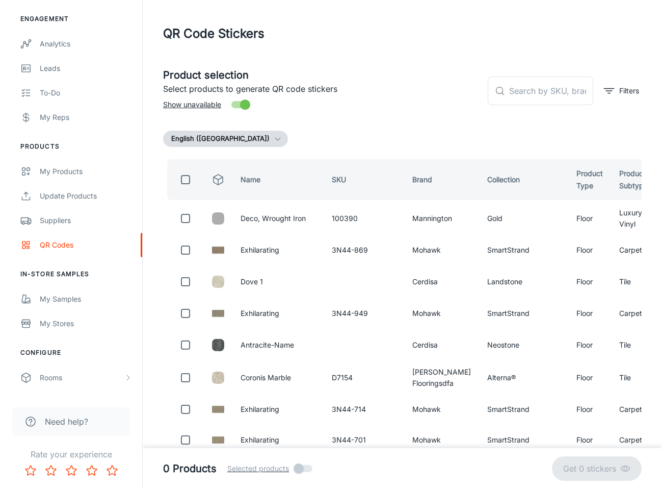
checkbox input "true"
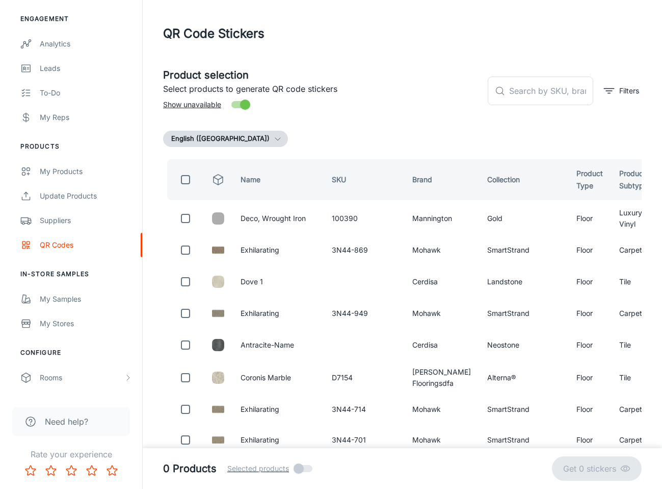
checkbox input "true"
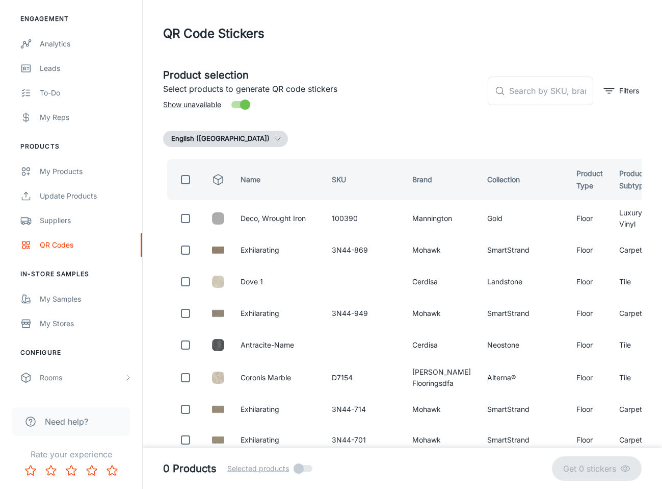
checkbox input "true"
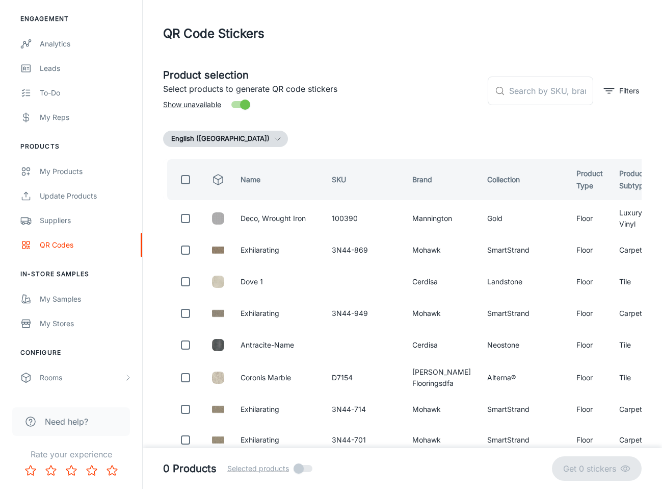
checkbox input "true"
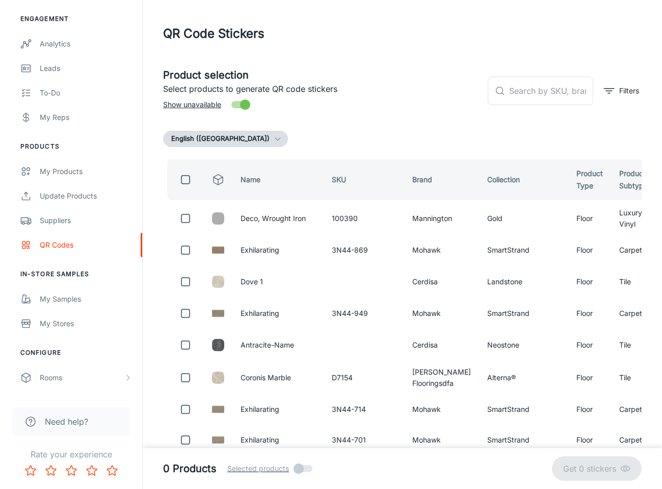
checkbox input "true"
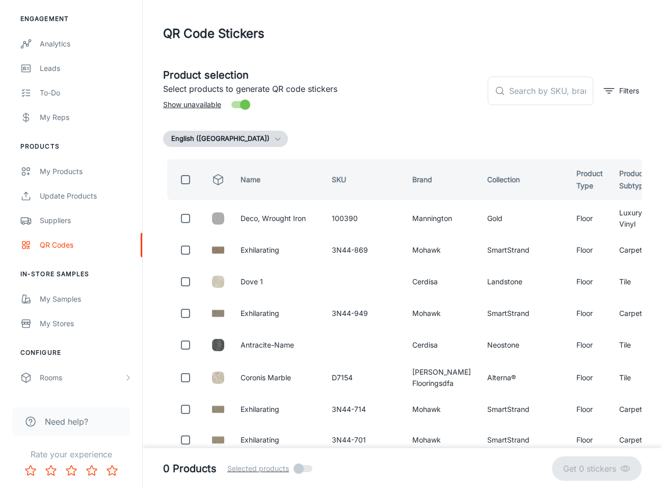
checkbox input "true"
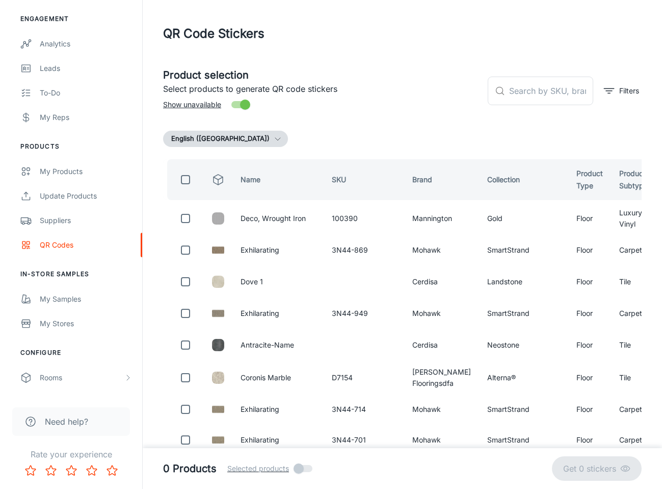
checkbox input "true"
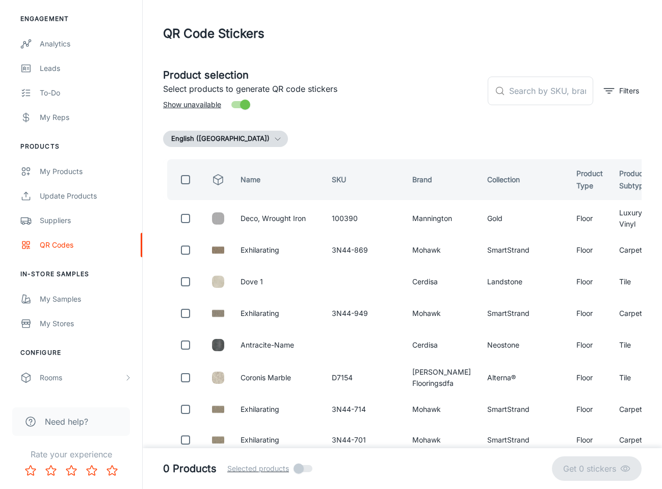
checkbox input "true"
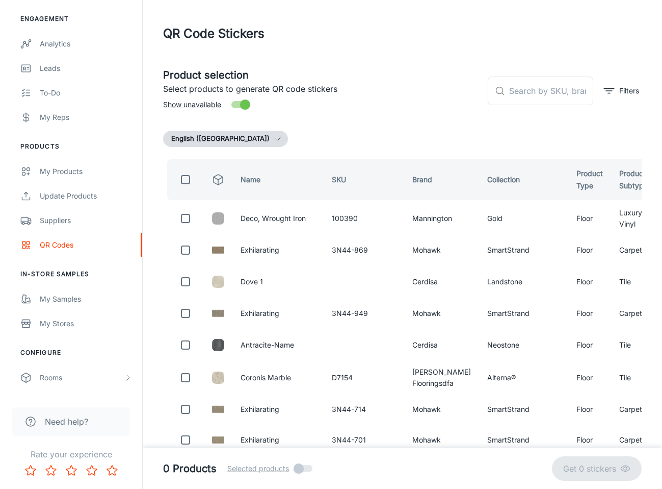
checkbox input "true"
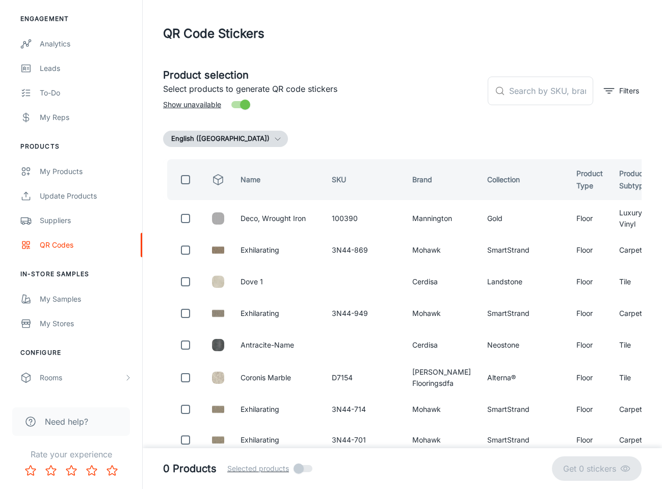
checkbox input "true"
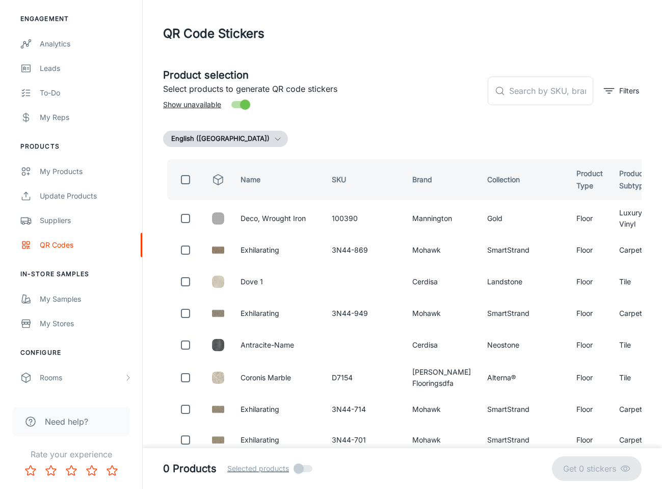
checkbox input "true"
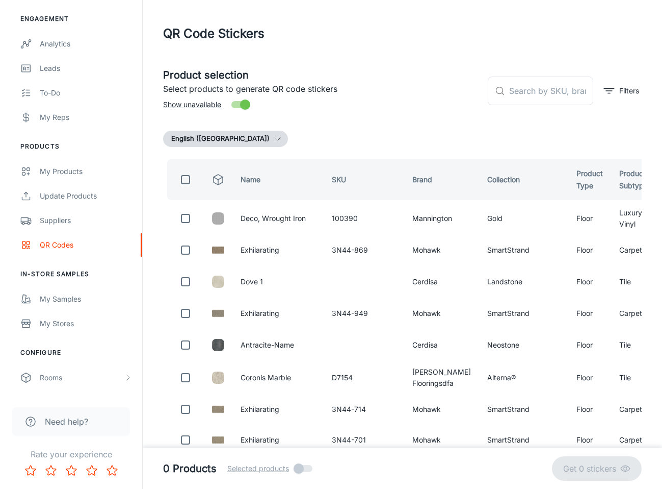
checkbox input "true"
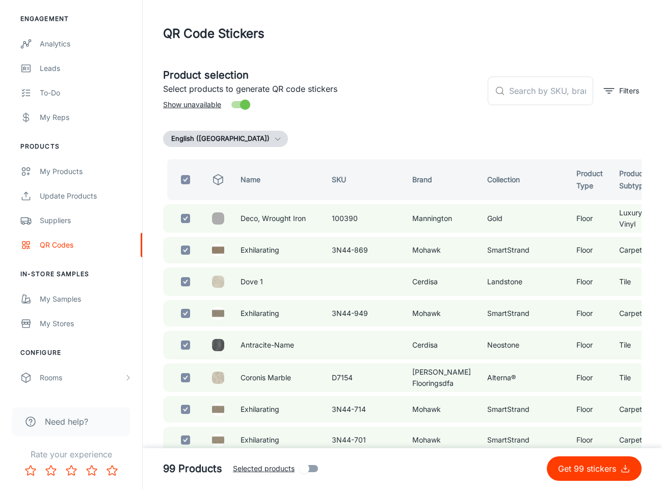
click at [445, 90] on p "Select products to generate QR code stickers" at bounding box center [321, 89] width 317 height 12
click at [243, 105] on input "Show unavailable" at bounding box center [245, 104] width 58 height 19
checkbox input "false"
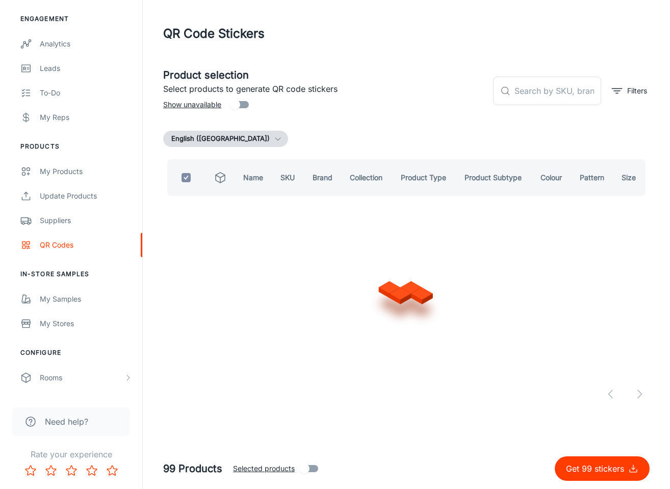
click at [314, 114] on div "Product selection Select products to generate QR code stickers Show unavailable…" at bounding box center [406, 235] width 486 height 353
click at [547, 97] on input "text" at bounding box center [558, 90] width 87 height 29
checkbox input "false"
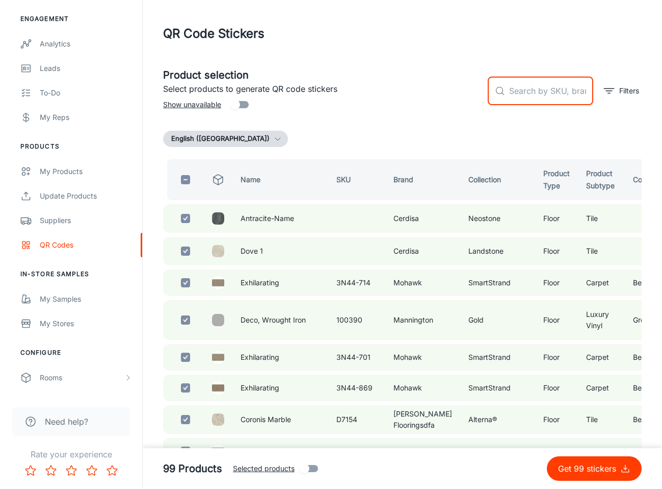
click at [624, 96] on button "Filters" at bounding box center [622, 91] width 40 height 16
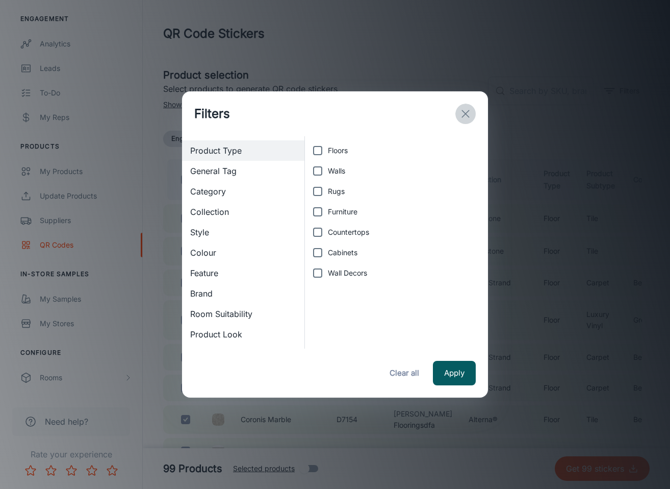
click at [470, 114] on icon "exit" at bounding box center [465, 114] width 12 height 12
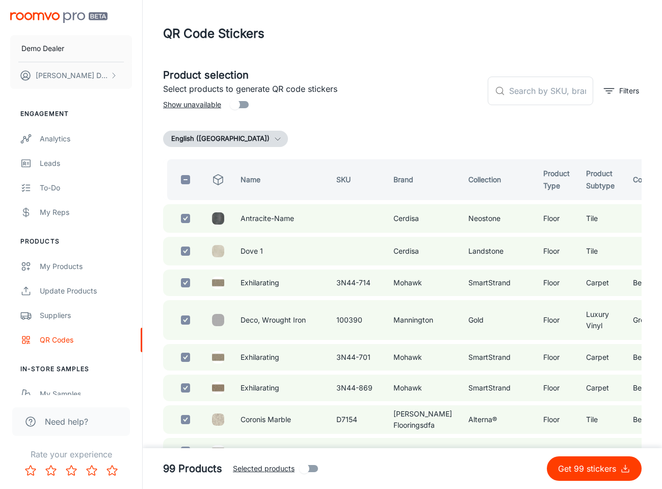
click at [47, 28] on div "Demo Dealer [PERSON_NAME]" at bounding box center [71, 48] width 142 height 97
click at [52, 17] on img "scrollable content" at bounding box center [58, 17] width 97 height 11
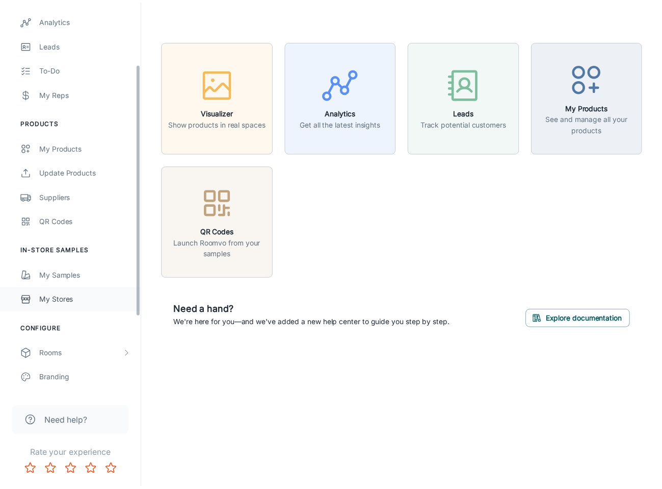
scroll to position [73, 0]
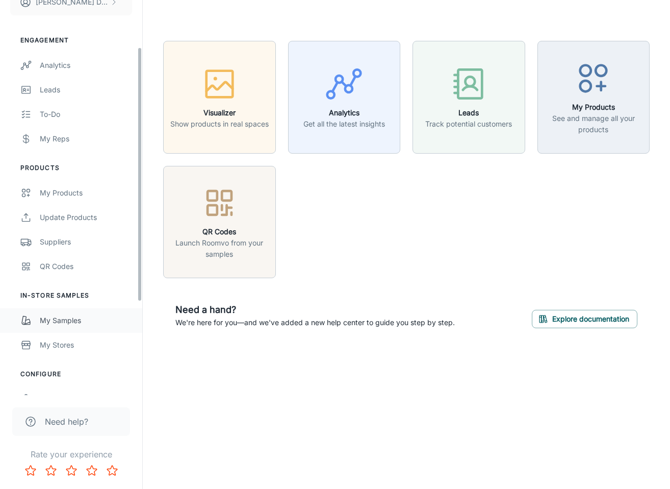
click at [44, 318] on div "My Samples" at bounding box center [86, 320] width 92 height 11
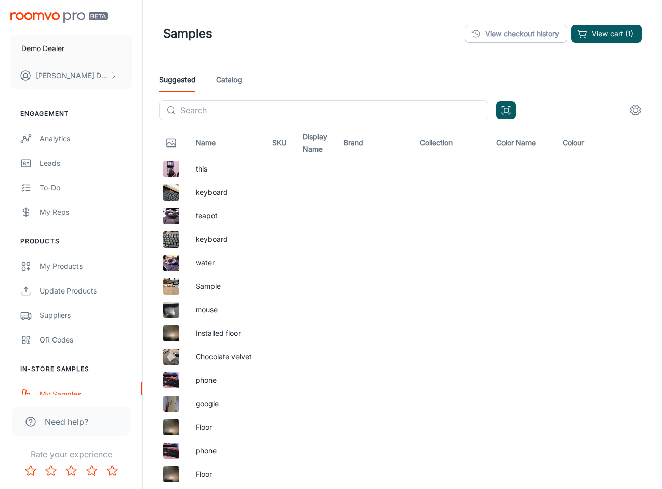
click at [264, 86] on div "Suggested Catalog" at bounding box center [402, 79] width 487 height 24
click at [235, 88] on link "Catalog" at bounding box center [229, 79] width 26 height 24
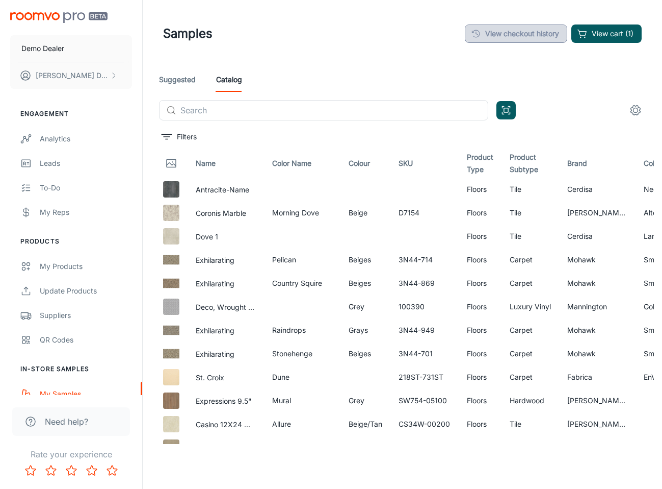
click at [502, 38] on link "View checkout history" at bounding box center [516, 33] width 102 height 18
click at [242, 110] on input "text" at bounding box center [335, 110] width 308 height 20
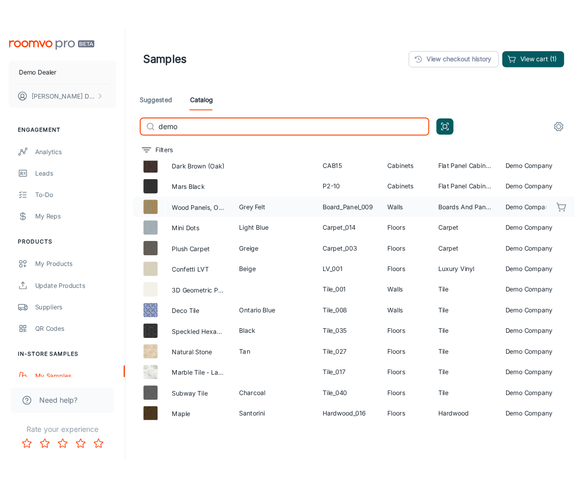
scroll to position [125, 0]
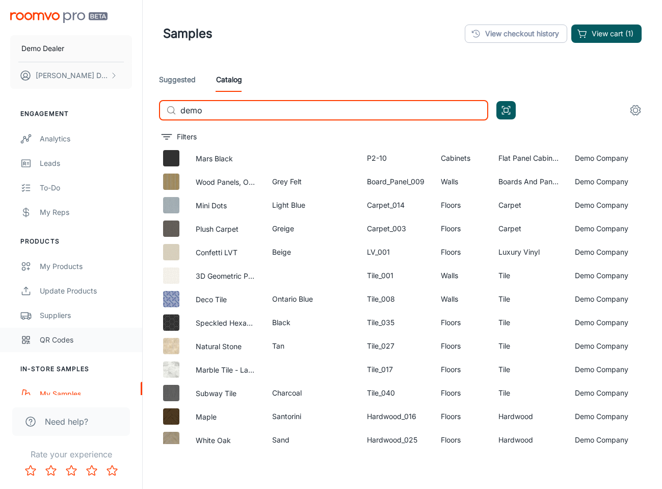
type input "demo"
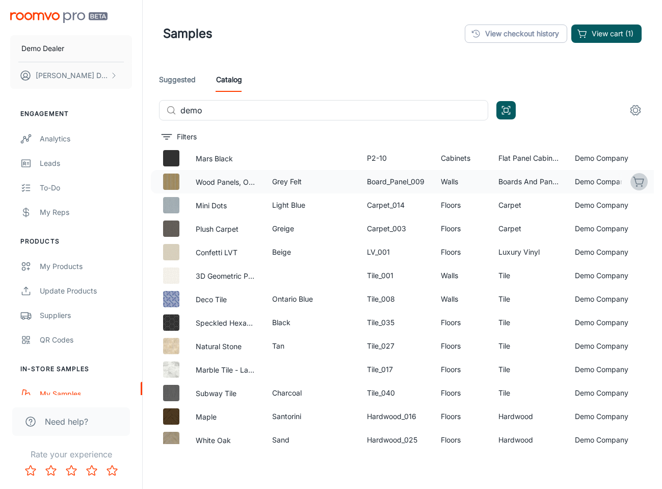
click at [635, 180] on icon "button" at bounding box center [639, 181] width 12 height 12
click at [636, 180] on icon "button" at bounding box center [639, 181] width 12 height 12
click at [631, 37] on button "View cart (1)" at bounding box center [607, 33] width 70 height 18
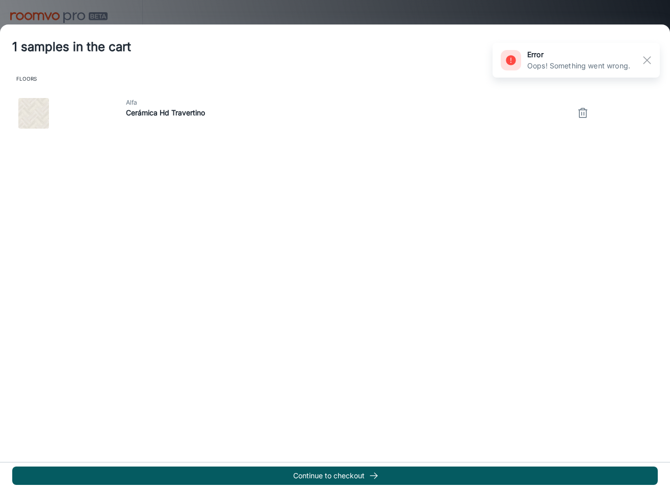
click at [582, 118] on button "button" at bounding box center [583, 113] width 20 height 20
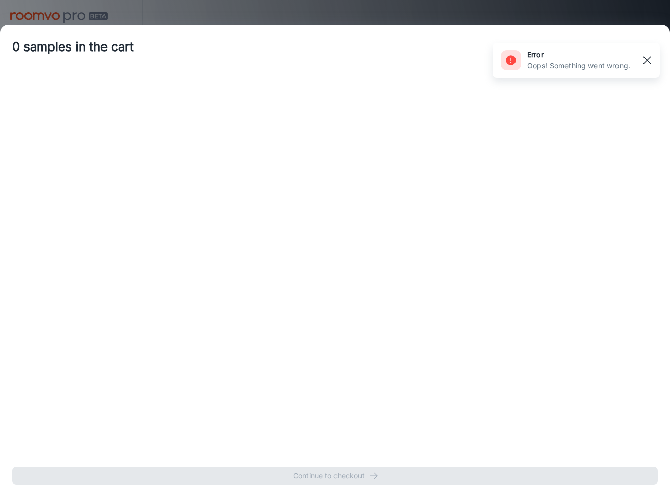
click at [648, 63] on rect "button" at bounding box center [647, 60] width 12 height 12
drag, startPoint x: 638, startPoint y: 21, endPoint x: 646, endPoint y: 32, distance: 13.2
click at [638, 21] on div at bounding box center [335, 244] width 670 height 489
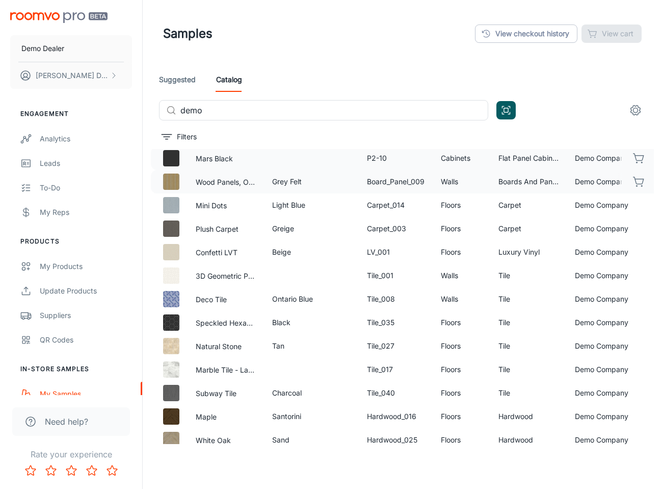
click at [633, 152] on icon "button" at bounding box center [639, 158] width 12 height 12
click at [639, 178] on button "button" at bounding box center [639, 181] width 17 height 17
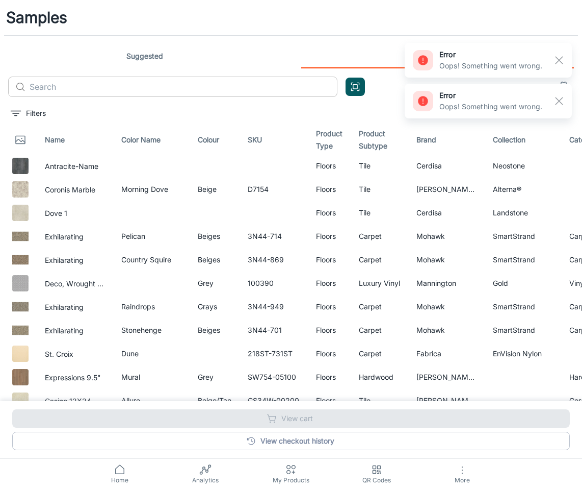
click at [258, 99] on div "Suggested Catalog ​ ​" at bounding box center [291, 74] width 582 height 61
click at [273, 82] on input "text" at bounding box center [184, 86] width 308 height 20
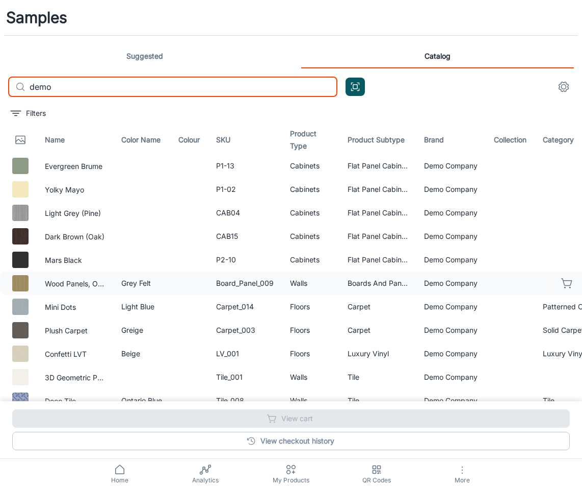
type input "demo"
click at [561, 284] on icon "button" at bounding box center [567, 283] width 12 height 12
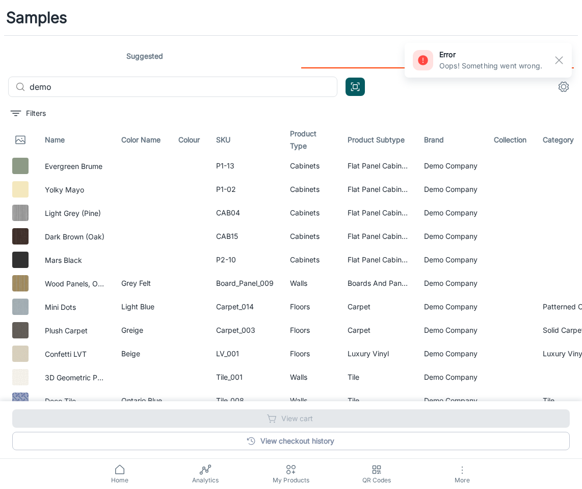
click at [500, 105] on div "Filters" at bounding box center [295, 113] width 574 height 16
drag, startPoint x: 545, startPoint y: 164, endPoint x: 574, endPoint y: 159, distance: 29.5
click at [547, 164] on div at bounding box center [568, 165] width 42 height 17
click at [566, 164] on button "button" at bounding box center [567, 165] width 17 height 17
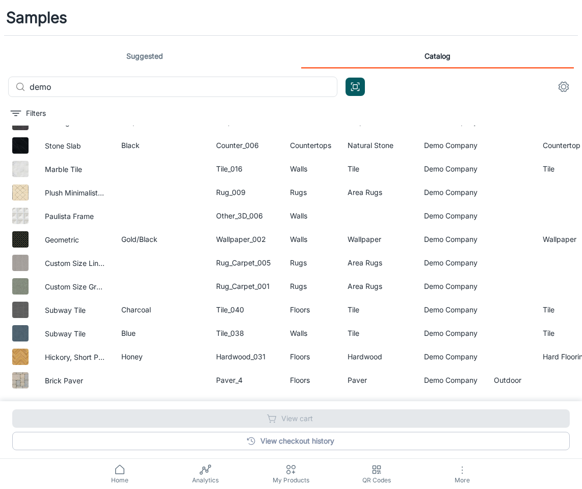
scroll to position [18, 0]
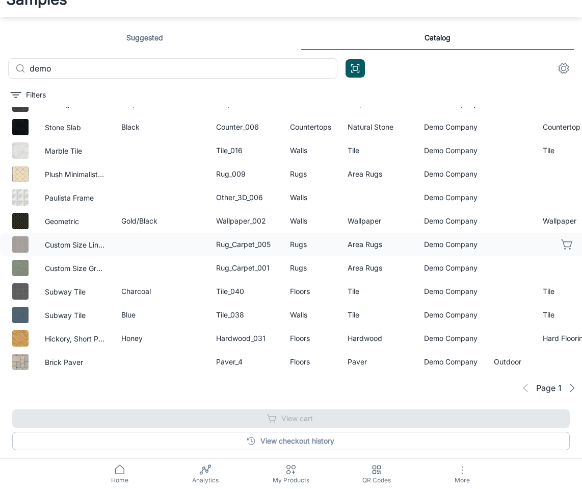
click at [437, 235] on td "Demo Company" at bounding box center [451, 244] width 70 height 23
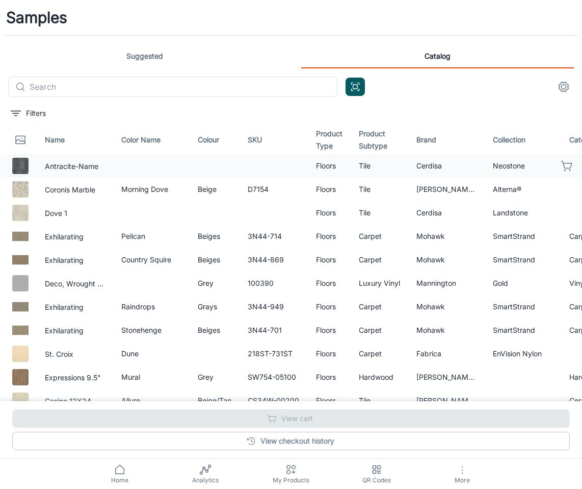
click at [561, 164] on icon "button" at bounding box center [567, 166] width 12 height 12
click at [114, 51] on link "Suggested" at bounding box center [144, 56] width 273 height 24
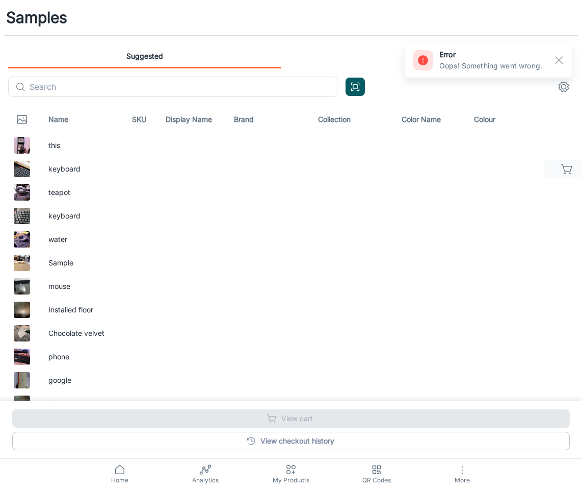
click at [574, 170] on button "button" at bounding box center [567, 168] width 17 height 17
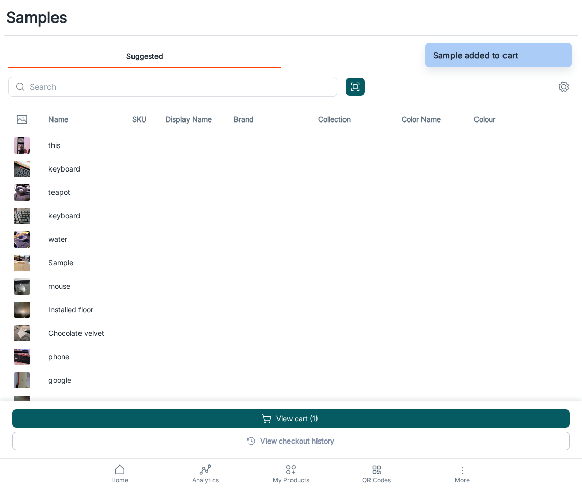
click at [372, 55] on link "Catalog" at bounding box center [437, 56] width 273 height 24
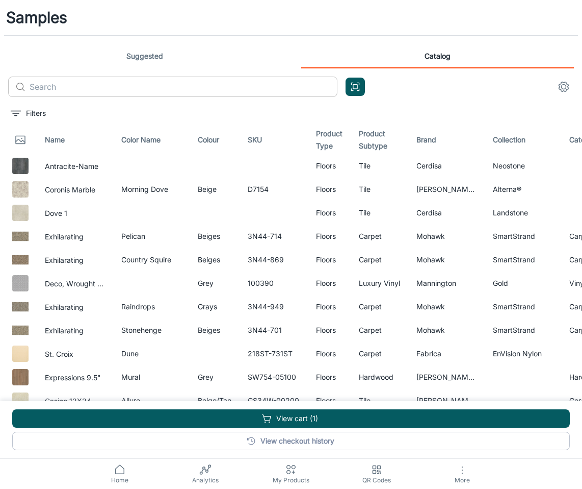
click at [263, 83] on input "text" at bounding box center [184, 86] width 308 height 20
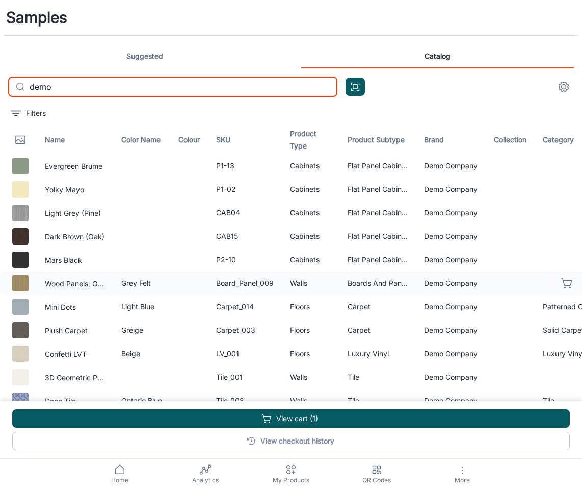
type input "demo"
click at [561, 279] on icon "button" at bounding box center [567, 283] width 12 height 12
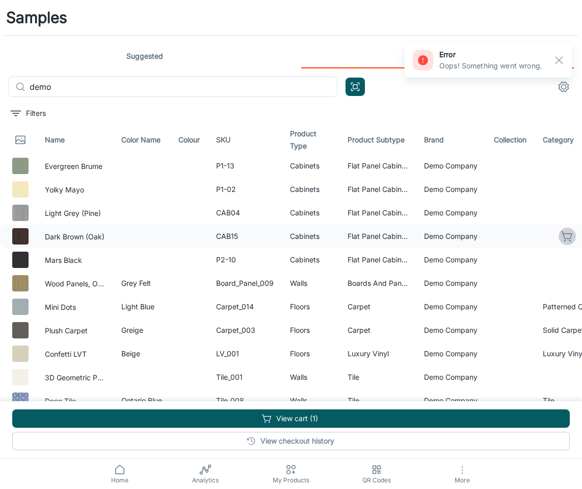
click at [563, 239] on icon "button" at bounding box center [567, 236] width 12 height 12
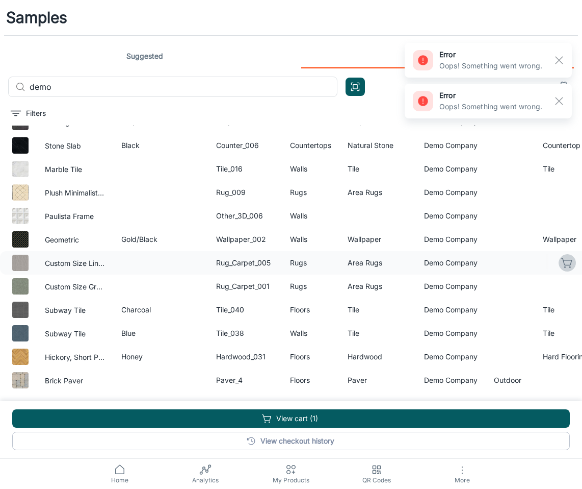
click at [561, 257] on icon "button" at bounding box center [567, 263] width 12 height 12
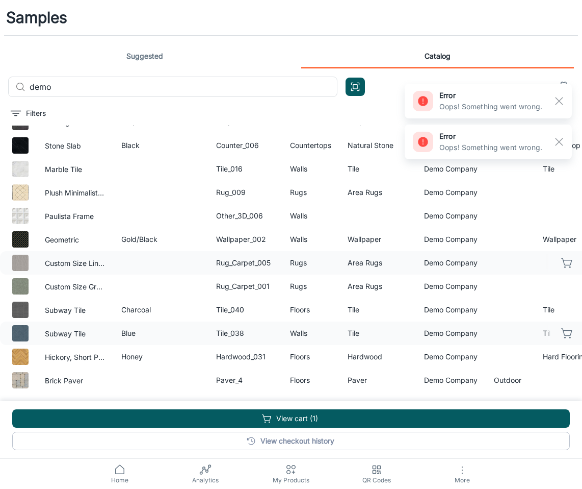
click at [567, 324] on button "button" at bounding box center [567, 332] width 17 height 17
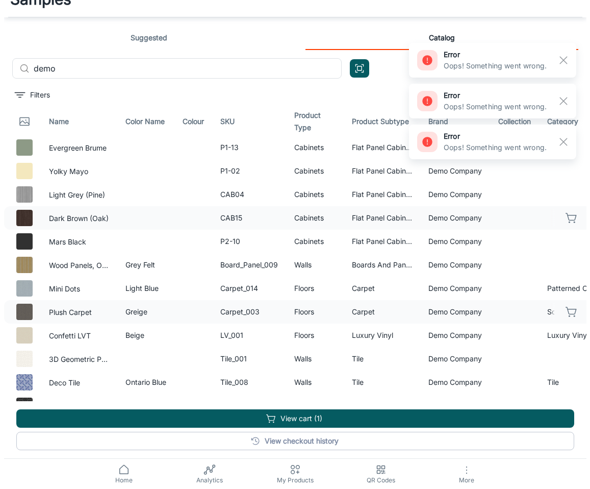
scroll to position [0, 0]
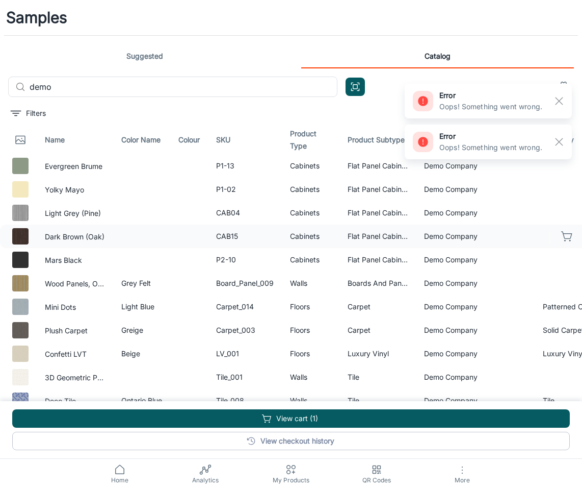
click at [106, 59] on link "Suggested" at bounding box center [144, 56] width 273 height 24
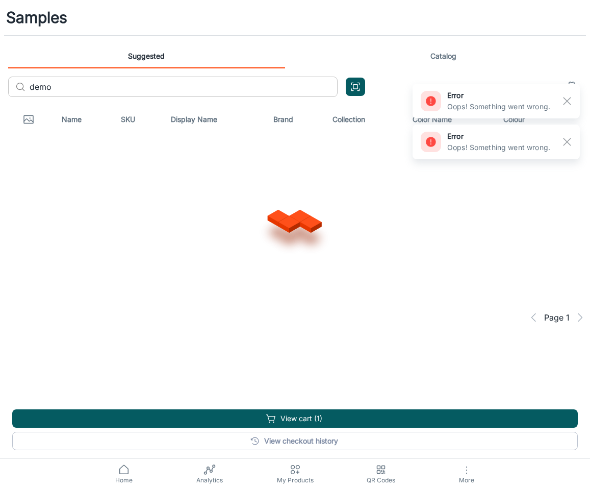
click at [108, 84] on input "demo" at bounding box center [184, 86] width 308 height 20
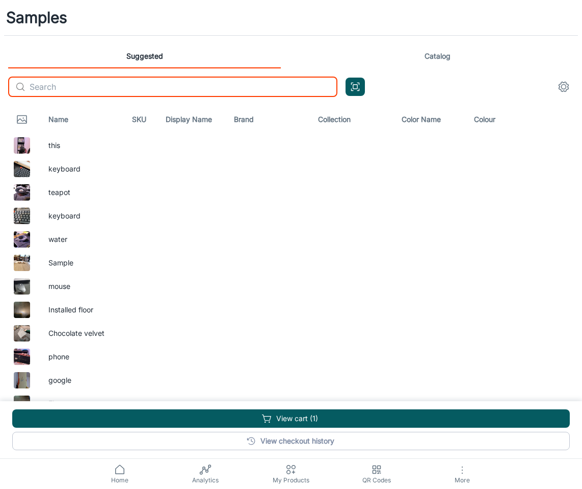
click at [379, 60] on link "Catalog" at bounding box center [437, 56] width 273 height 24
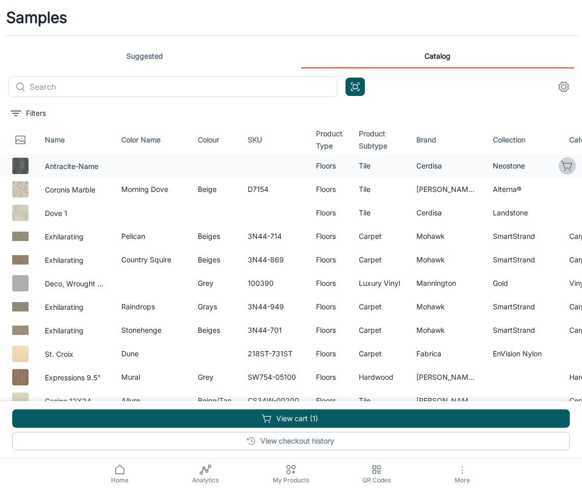
click at [561, 169] on icon "button" at bounding box center [567, 166] width 12 height 12
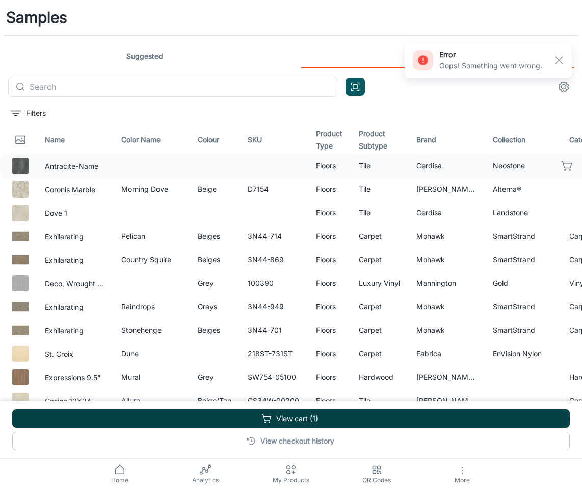
click at [343, 422] on button "View cart (1)" at bounding box center [291, 418] width 558 height 18
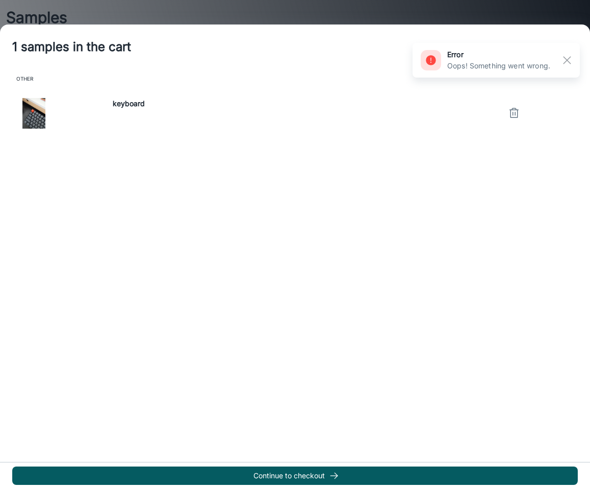
click at [495, 123] on div "keyboard" at bounding box center [307, 113] width 389 height 31
click at [505, 122] on button "button" at bounding box center [514, 113] width 20 height 20
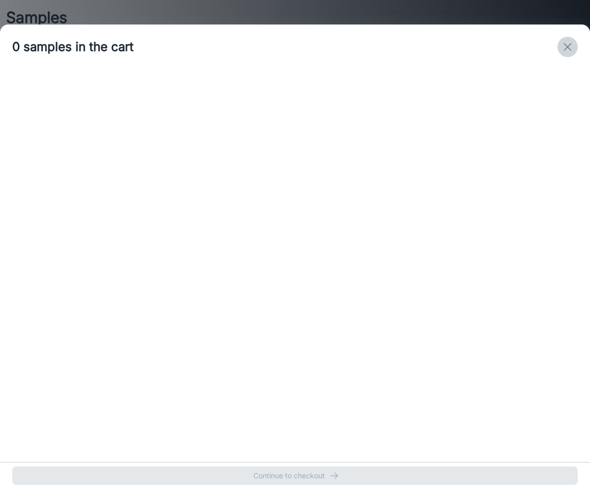
click at [571, 51] on icon "exit" at bounding box center [567, 47] width 12 height 12
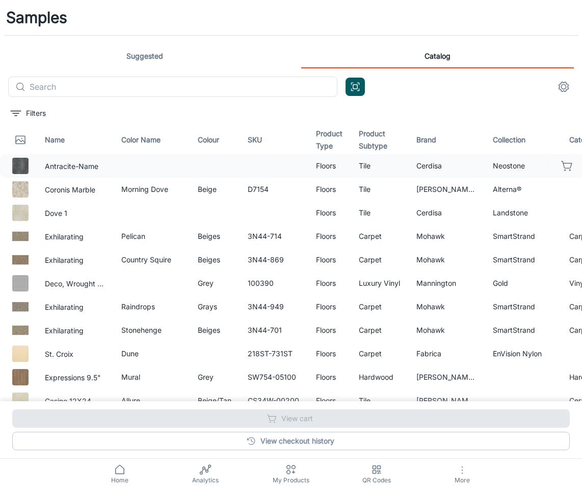
click at [478, 483] on button "More" at bounding box center [463, 473] width 86 height 30
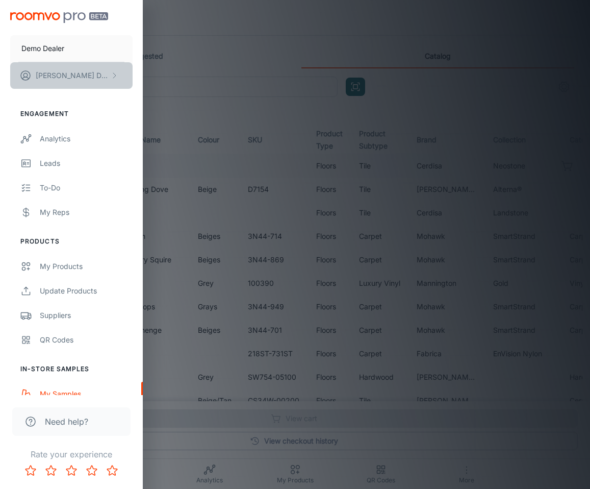
click at [83, 80] on button "John Doe" at bounding box center [71, 75] width 122 height 27
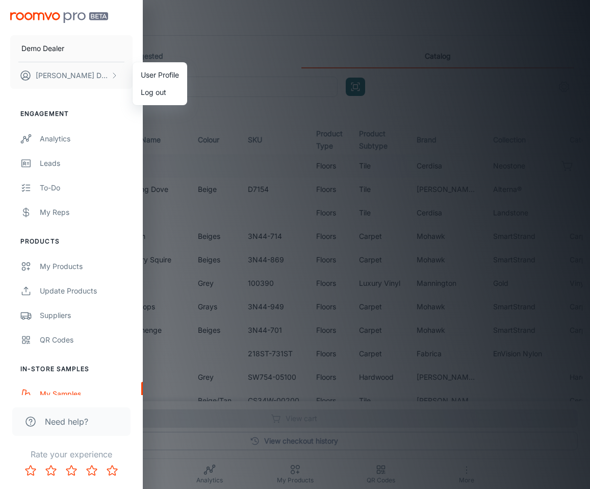
click at [149, 78] on li "User Profile" at bounding box center [160, 74] width 55 height 17
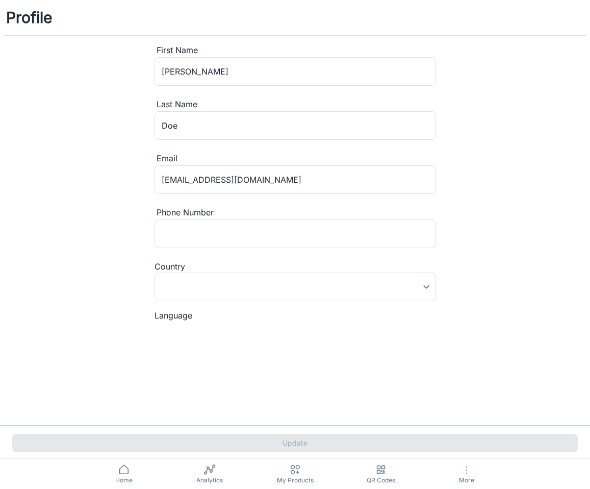
type input "[GEOGRAPHIC_DATA]"
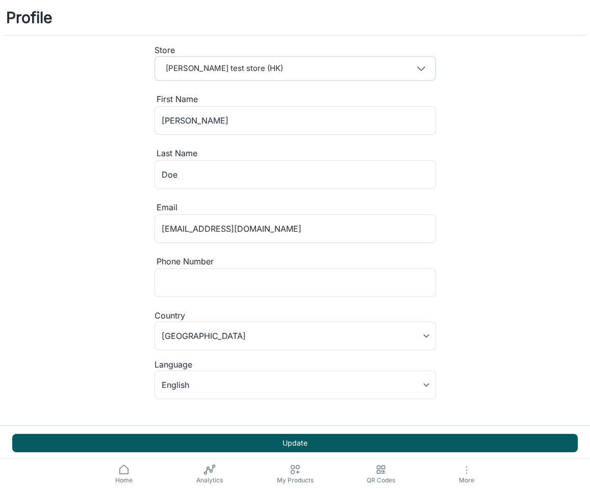
click at [293, 473] on circle at bounding box center [293, 472] width 4 height 4
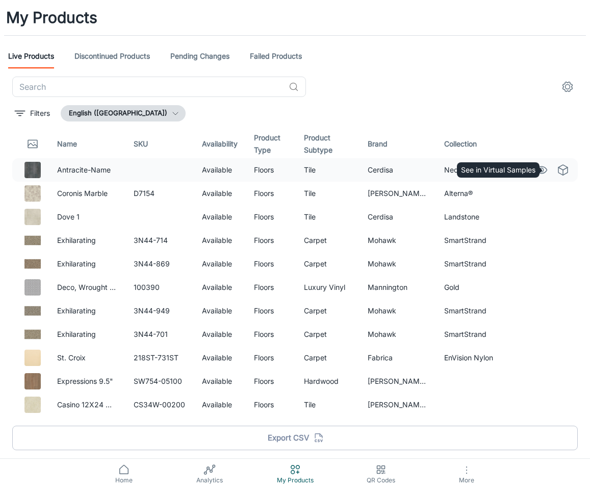
click at [557, 168] on icon "See in Virtual Samples" at bounding box center [563, 170] width 12 height 12
click at [119, 480] on span "Home" at bounding box center [123, 479] width 73 height 9
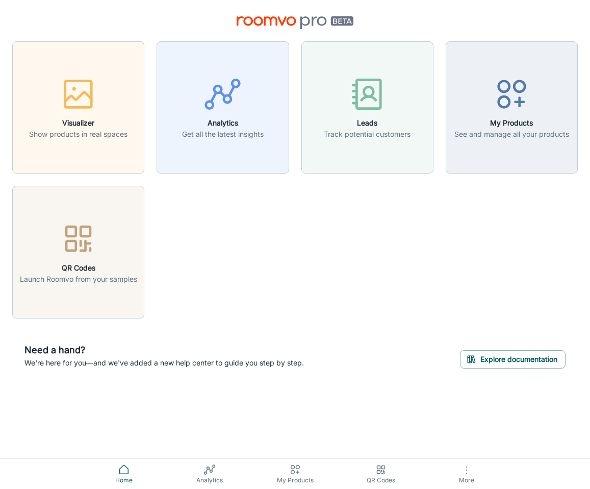
click at [454, 474] on button "More" at bounding box center [467, 473] width 86 height 30
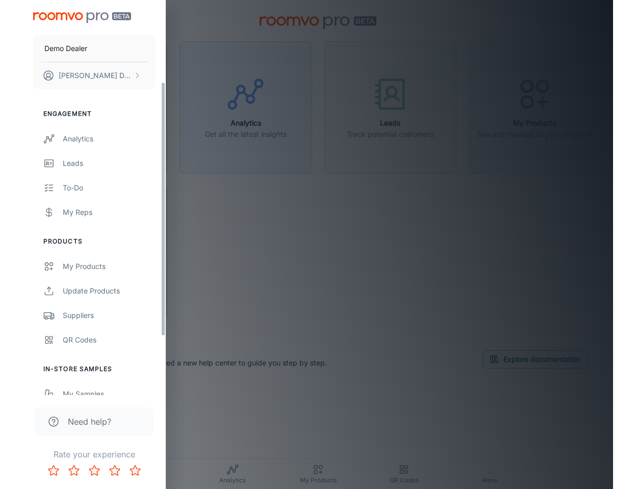
scroll to position [126, 0]
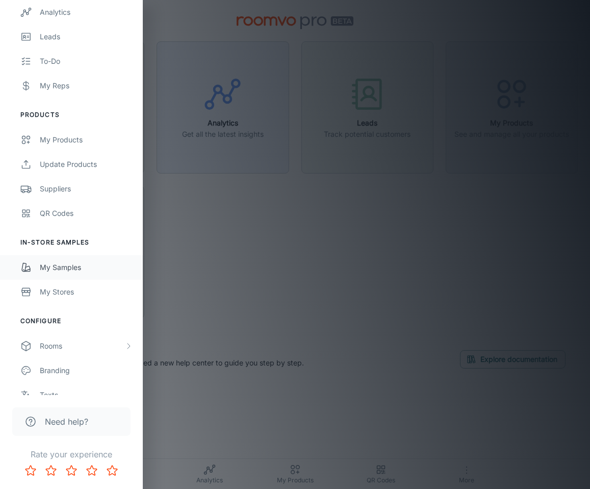
click at [98, 270] on div "My Samples" at bounding box center [86, 267] width 93 height 11
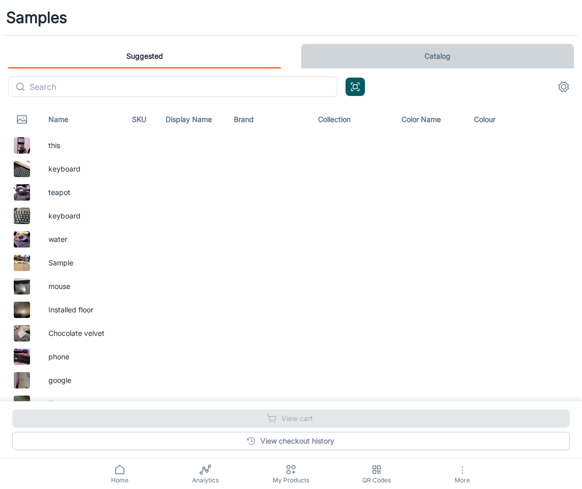
click at [458, 63] on link "Catalog" at bounding box center [437, 56] width 273 height 24
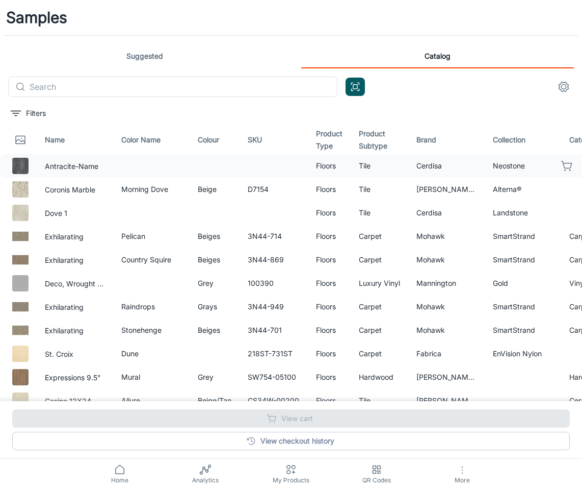
click at [561, 168] on icon "button" at bounding box center [567, 166] width 12 height 12
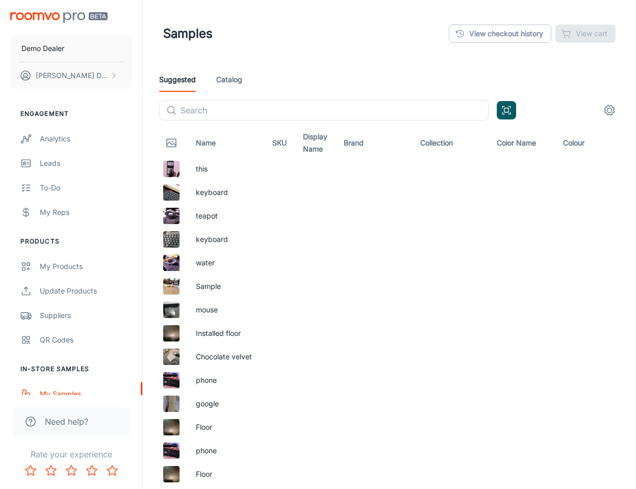
click at [328, 80] on div "Suggested Catalog" at bounding box center [389, 79] width 460 height 24
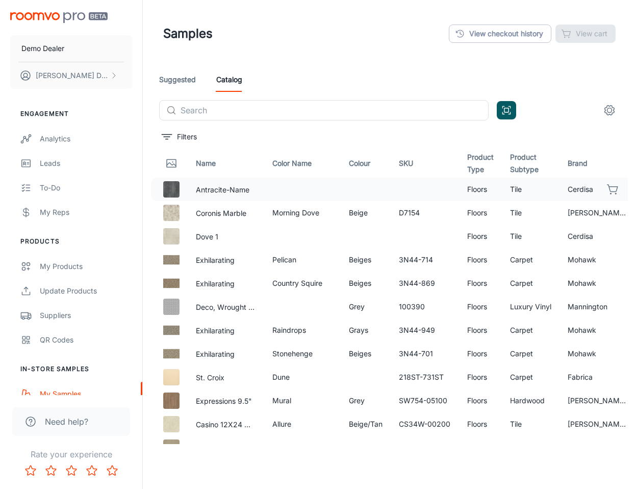
click at [607, 193] on icon "button" at bounding box center [613, 189] width 12 height 12
